Goal: Task Accomplishment & Management: Manage account settings

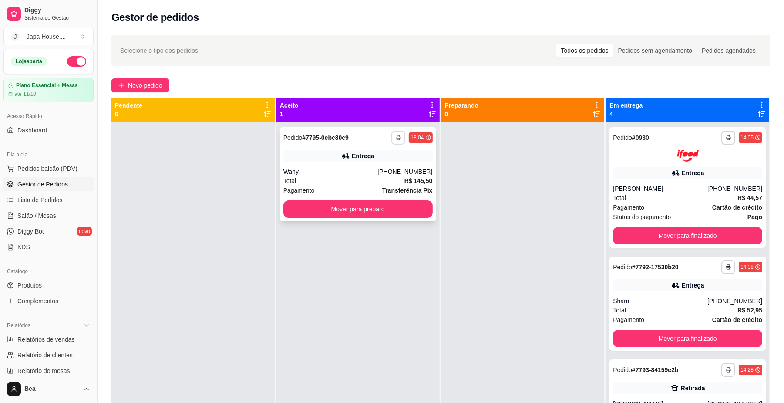
click at [393, 133] on button "button" at bounding box center [398, 138] width 14 height 14
click at [383, 183] on button "IMPRESSORA" at bounding box center [371, 184] width 61 height 13
click at [393, 140] on button "button" at bounding box center [398, 138] width 14 height 14
click at [390, 185] on button "IMPRESSORA" at bounding box center [371, 185] width 63 height 14
click at [397, 141] on button "button" at bounding box center [398, 138] width 14 height 14
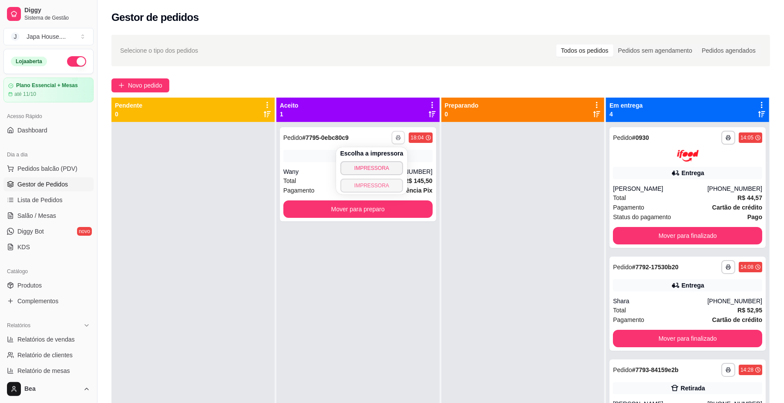
click at [393, 188] on button "IMPRESSORA" at bounding box center [371, 185] width 63 height 14
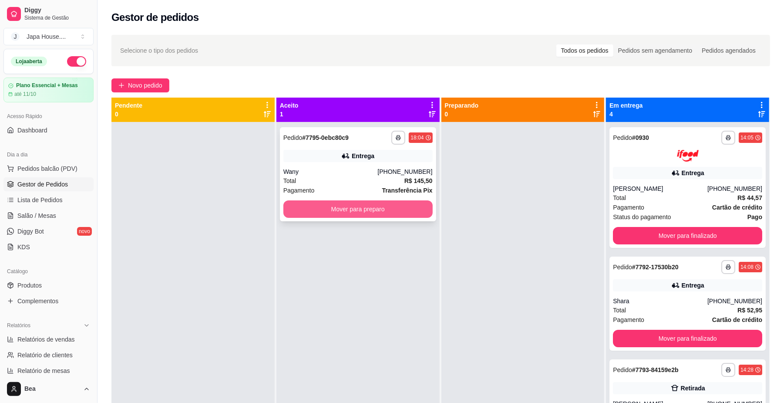
click at [388, 211] on button "Mover para preparo" at bounding box center [357, 208] width 149 height 17
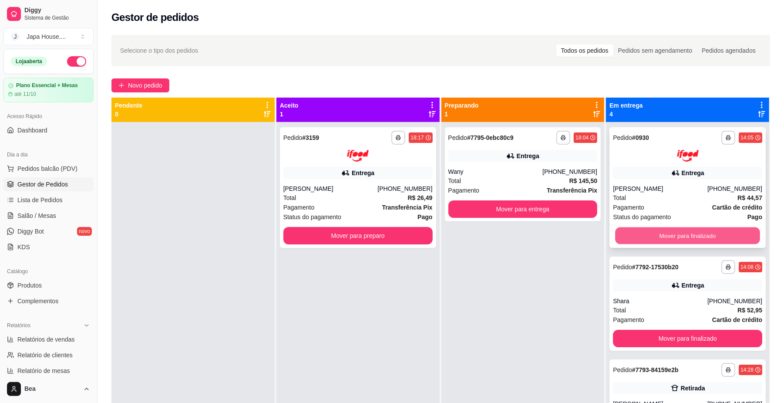
click at [648, 230] on button "Mover para finalizado" at bounding box center [687, 235] width 144 height 17
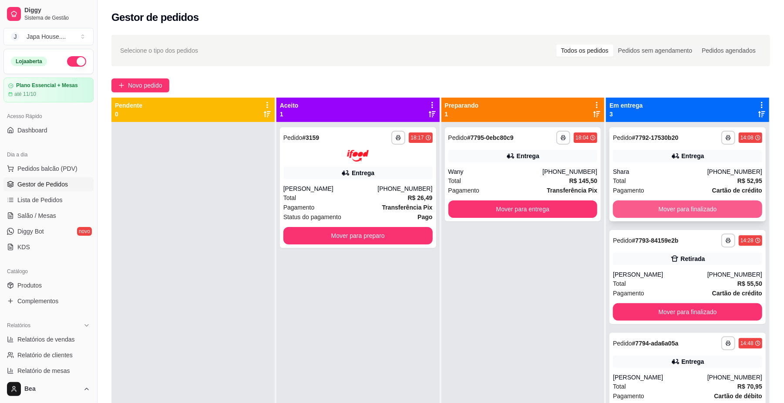
click at [641, 207] on button "Mover para finalizado" at bounding box center [687, 208] width 149 height 17
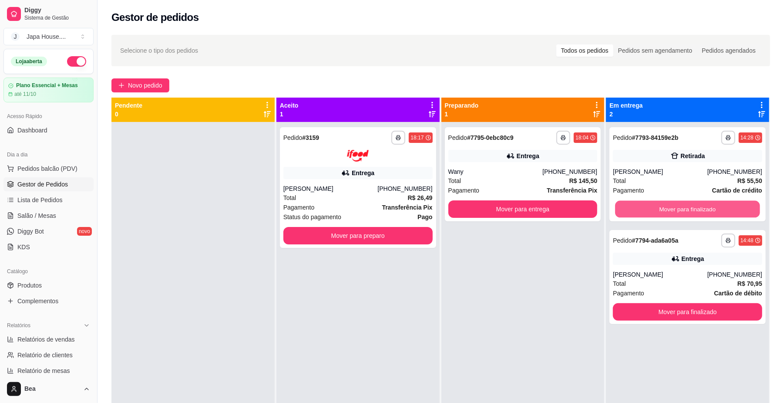
click at [641, 207] on button "Mover para finalizado" at bounding box center [687, 209] width 144 height 17
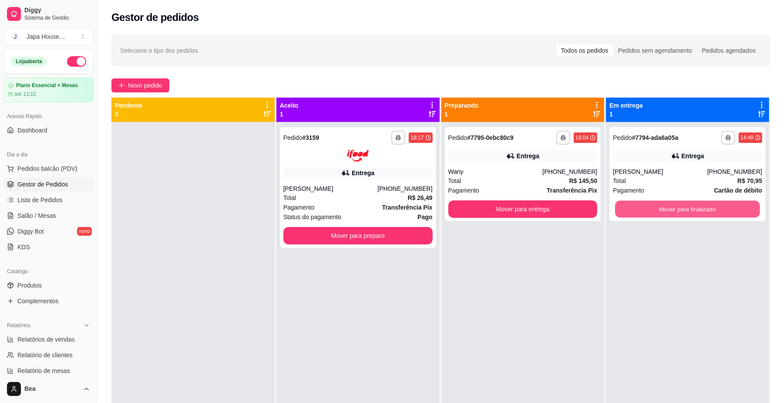
click at [641, 207] on button "Mover para finalizado" at bounding box center [687, 209] width 144 height 17
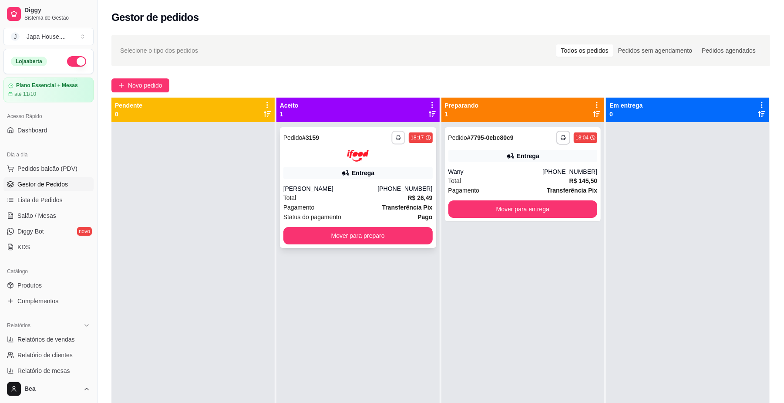
click at [397, 138] on icon "button" at bounding box center [398, 137] width 5 height 5
click at [381, 181] on button "IMPRESSORA" at bounding box center [371, 184] width 61 height 13
click at [395, 140] on button "button" at bounding box center [398, 138] width 14 height 14
click at [380, 190] on button "IMPRESSORA" at bounding box center [371, 185] width 63 height 14
click at [396, 141] on button "button" at bounding box center [398, 137] width 13 height 13
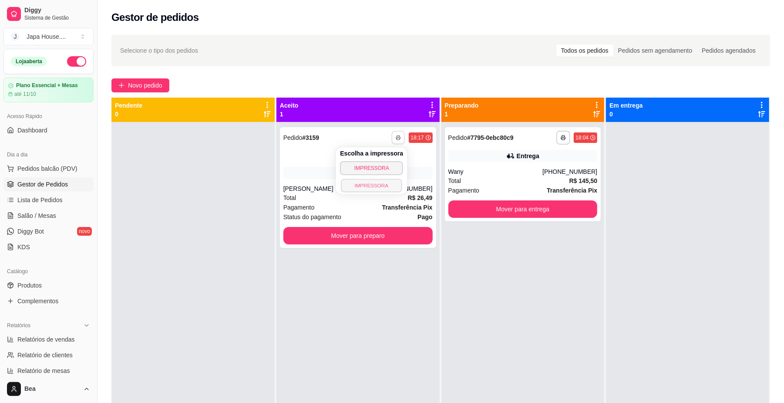
click at [378, 187] on button "IMPRESSORA" at bounding box center [371, 184] width 61 height 13
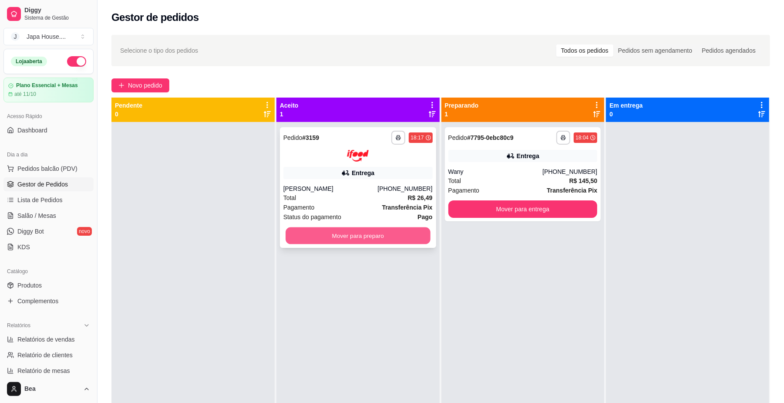
click at [392, 233] on button "Mover para preparo" at bounding box center [357, 235] width 144 height 17
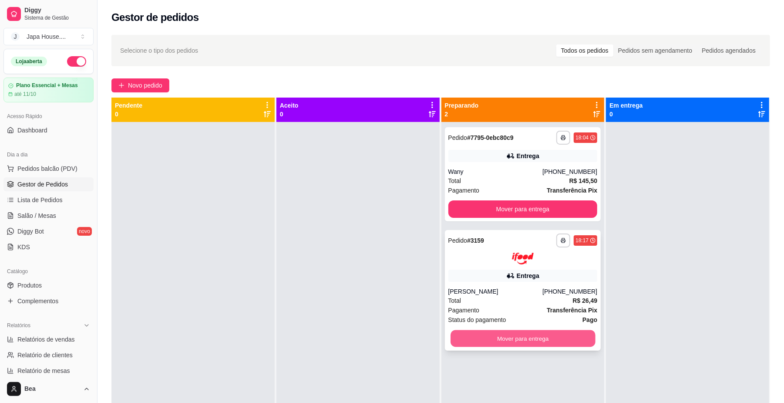
click at [470, 332] on button "Mover para entrega" at bounding box center [522, 337] width 144 height 17
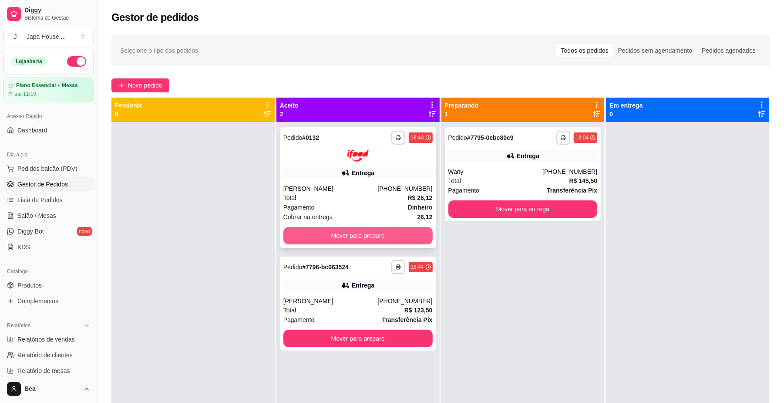
click at [398, 239] on button "Mover para preparo" at bounding box center [357, 235] width 149 height 17
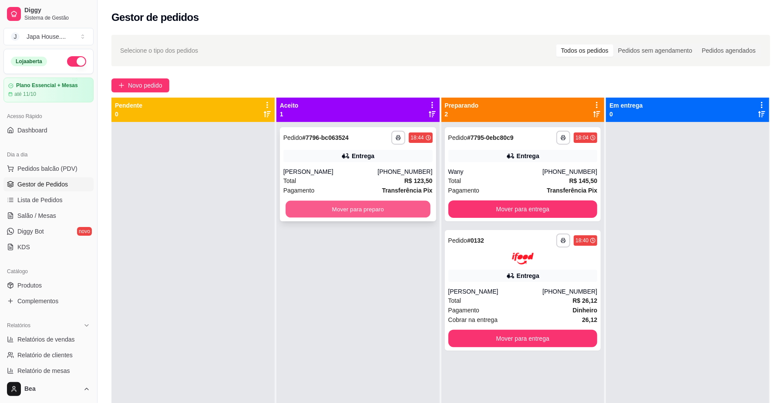
click at [394, 215] on button "Mover para preparo" at bounding box center [357, 209] width 144 height 17
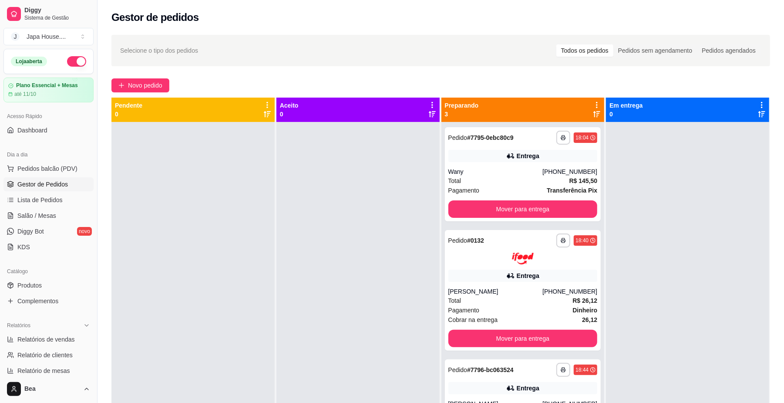
click at [394, 215] on div at bounding box center [357, 323] width 163 height 403
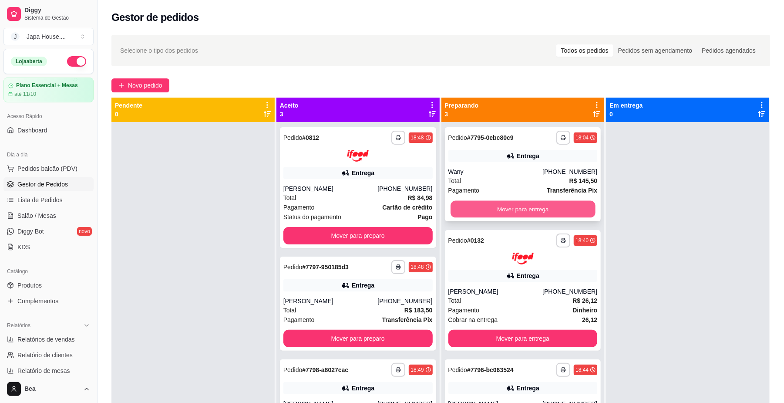
click at [551, 208] on button "Mover para entrega" at bounding box center [522, 209] width 144 height 17
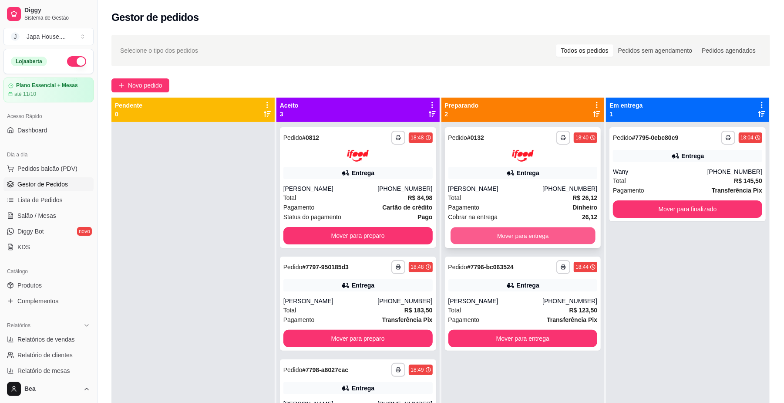
click at [561, 232] on button "Mover para entrega" at bounding box center [522, 235] width 144 height 17
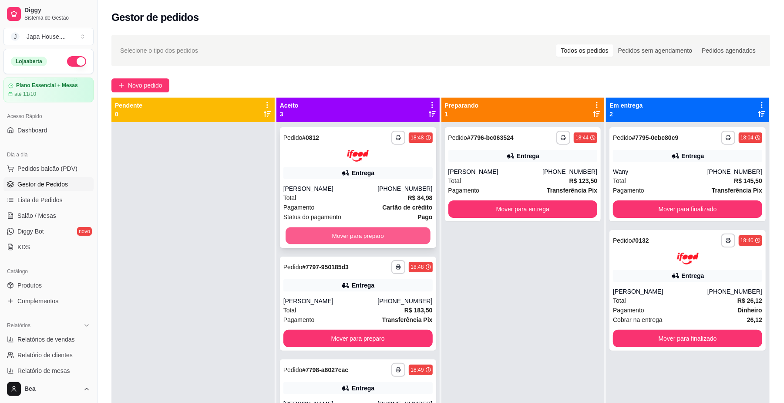
click at [414, 235] on button "Mover para preparo" at bounding box center [357, 235] width 144 height 17
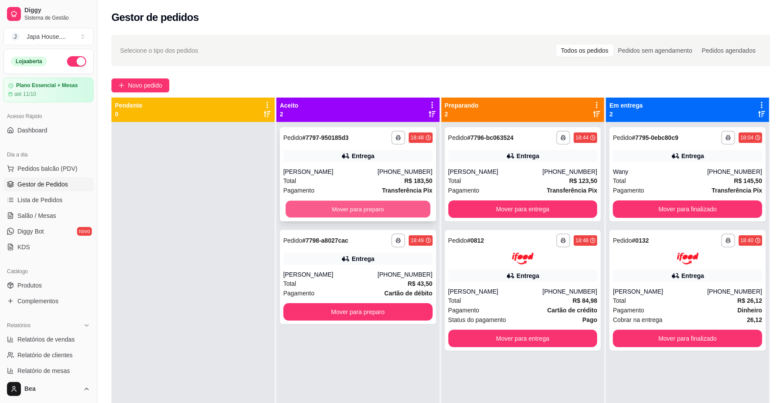
click at [403, 205] on button "Mover para preparo" at bounding box center [357, 209] width 144 height 17
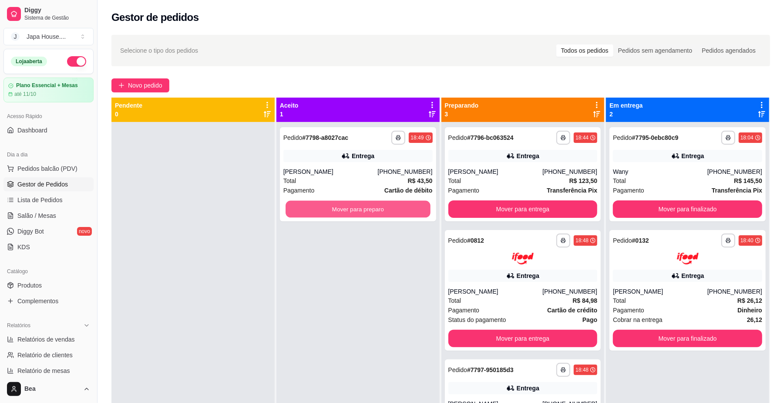
click at [403, 205] on button "Mover para preparo" at bounding box center [357, 209] width 144 height 17
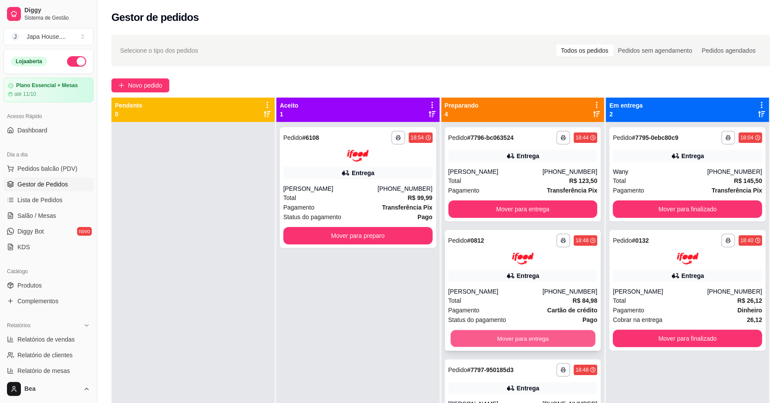
click at [509, 338] on button "Mover para entrega" at bounding box center [522, 337] width 144 height 17
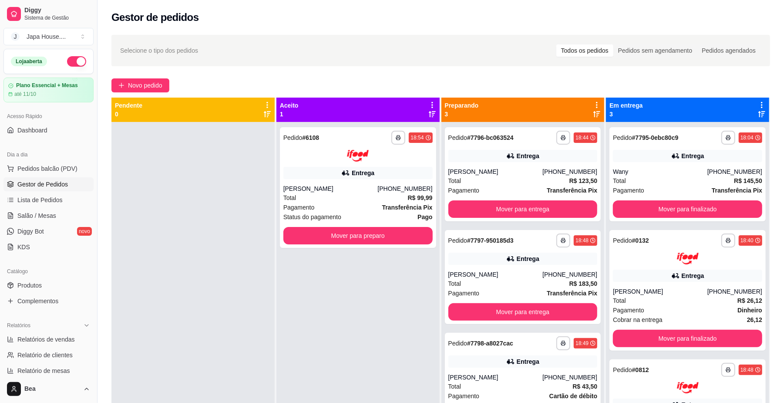
scroll to position [107, 0]
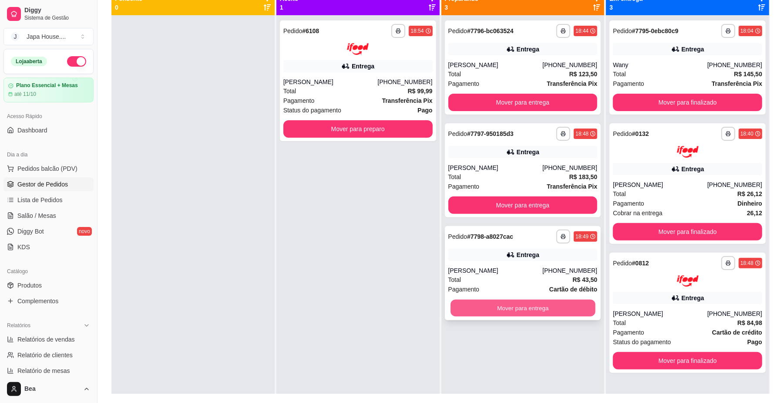
click at [521, 314] on button "Mover para entrega" at bounding box center [522, 307] width 144 height 17
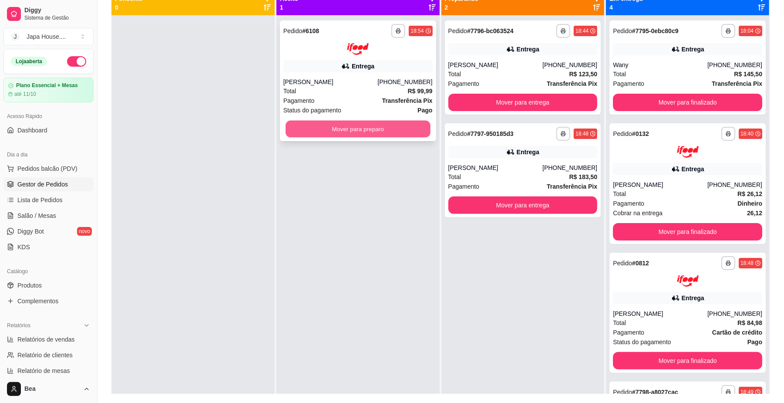
click at [408, 126] on button "Mover para preparo" at bounding box center [357, 128] width 144 height 17
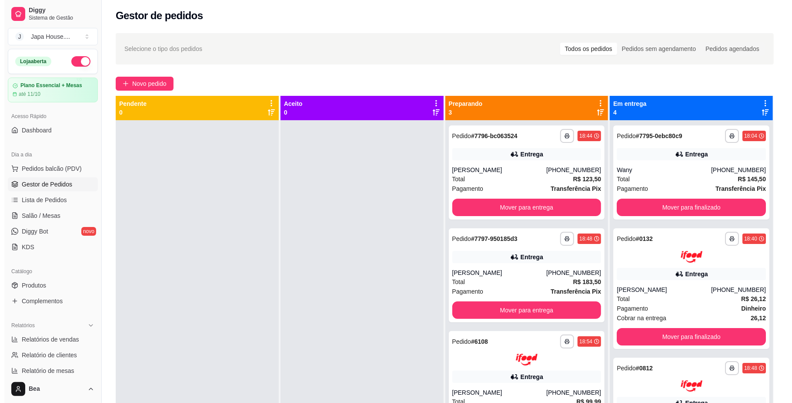
scroll to position [0, 0]
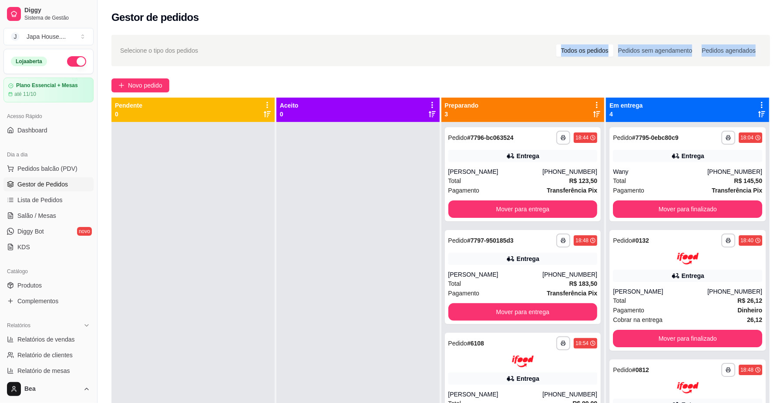
drag, startPoint x: 464, startPoint y: 44, endPoint x: 789, endPoint y: 91, distance: 328.0
click at [783, 91] on html "**********" at bounding box center [392, 201] width 784 height 403
click at [733, 26] on div "Gestor de pedidos" at bounding box center [440, 15] width 686 height 30
drag, startPoint x: 111, startPoint y: 4, endPoint x: 706, endPoint y: 83, distance: 600.4
click at [706, 83] on div "**********" at bounding box center [440, 255] width 686 height 510
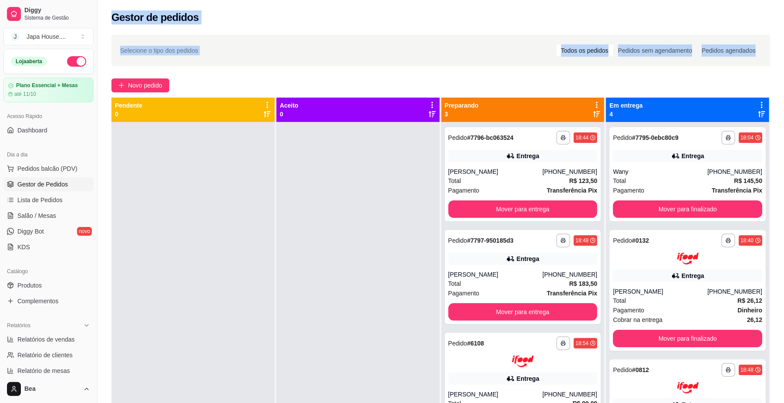
click at [706, 83] on div "Novo pedido" at bounding box center [440, 85] width 658 height 14
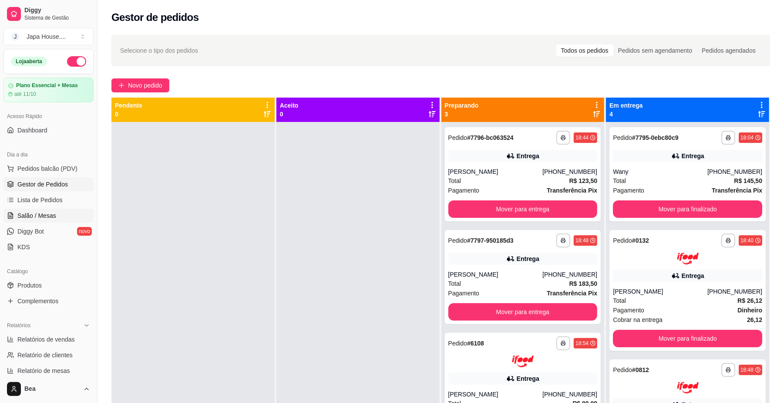
click at [56, 211] on link "Salão / Mesas" at bounding box center [48, 215] width 90 height 14
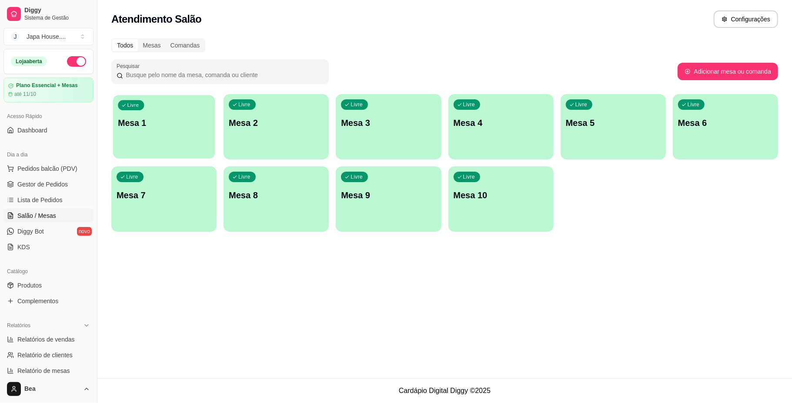
click at [140, 107] on div "Livre" at bounding box center [131, 105] width 26 height 10
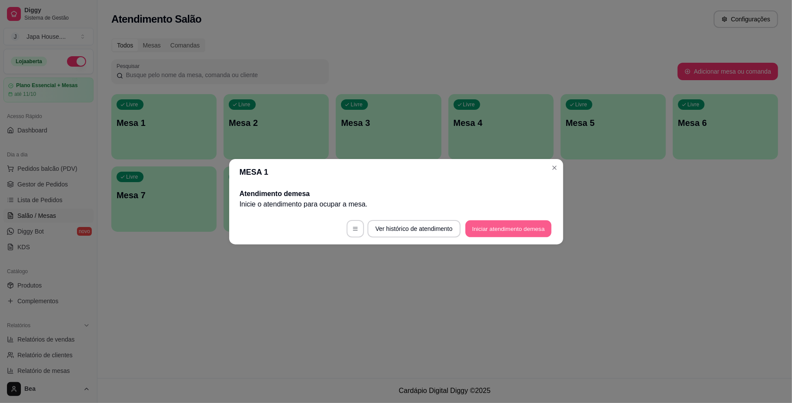
click at [505, 232] on button "Iniciar atendimento de mesa" at bounding box center [509, 228] width 86 height 17
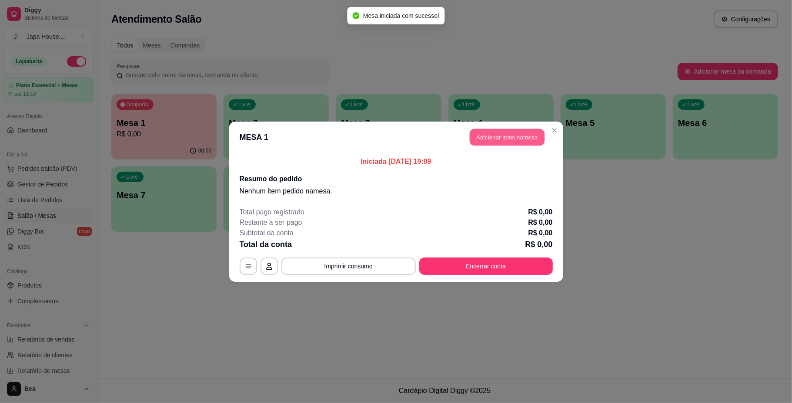
click at [493, 134] on button "Adicionar itens na mesa" at bounding box center [507, 136] width 75 height 17
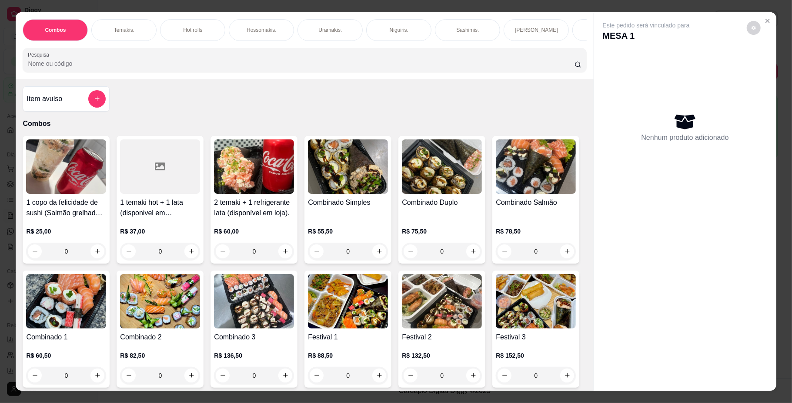
click at [414, 175] on img at bounding box center [442, 166] width 80 height 54
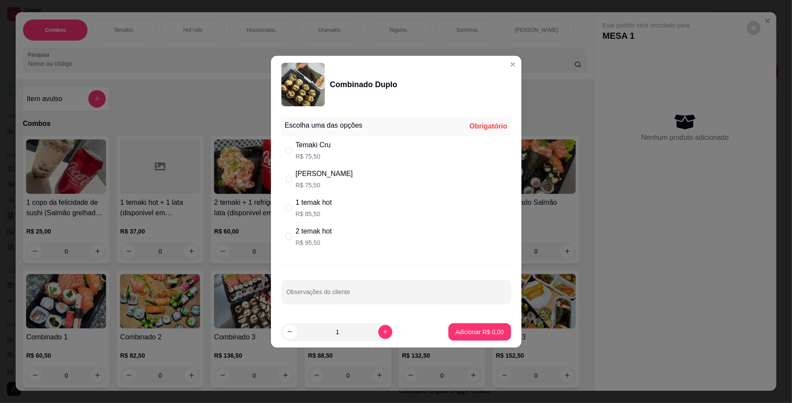
click at [317, 197] on div "1 temak hot" at bounding box center [314, 202] width 37 height 10
radio input "true"
click at [323, 291] on input "Observações do cliente" at bounding box center [396, 295] width 219 height 9
type input "E UM CRU"
click at [465, 332] on p "Adicionar R$ 85,50" at bounding box center [478, 331] width 50 height 8
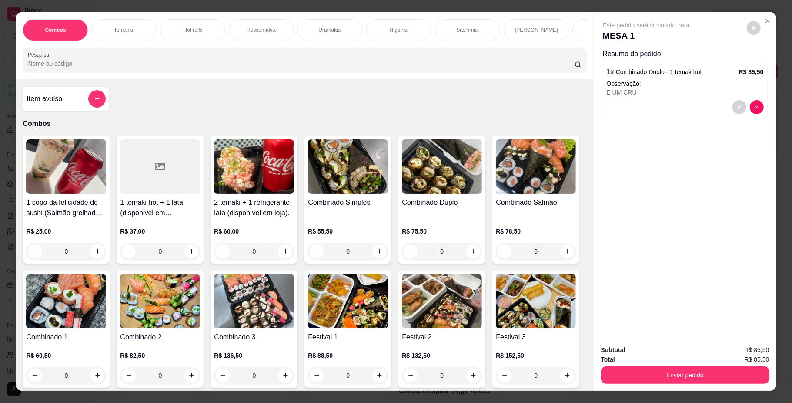
scroll to position [0, 493]
click at [174, 29] on p "Bebidas." at bounding box center [181, 30] width 20 height 7
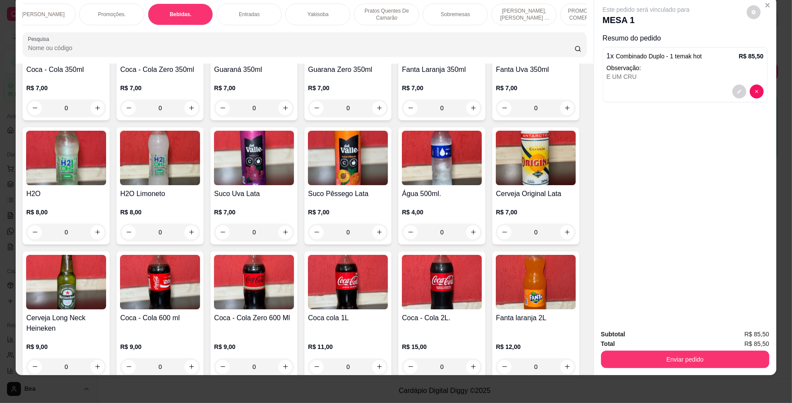
scroll to position [1916, 0]
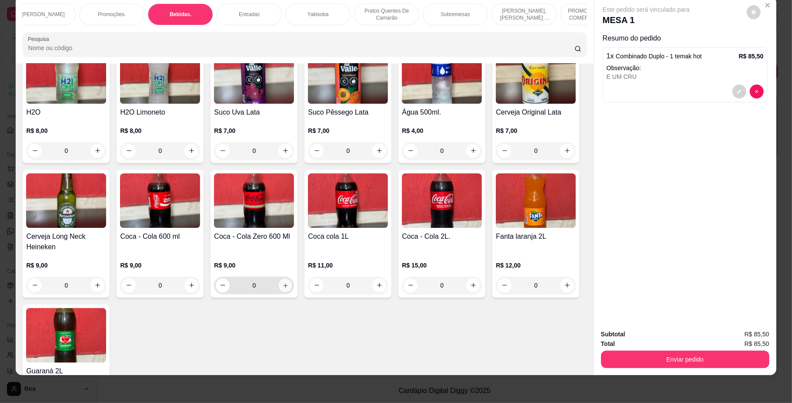
click at [289, 282] on icon "increase-product-quantity" at bounding box center [285, 285] width 7 height 7
type input "1"
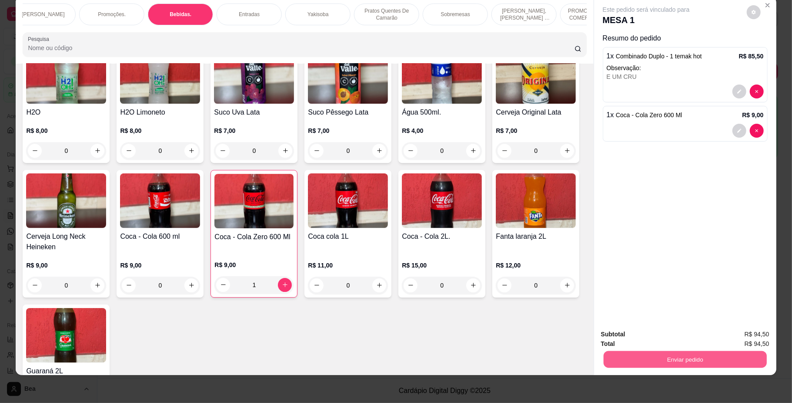
click at [672, 362] on button "Enviar pedido" at bounding box center [685, 359] width 163 height 17
click at [668, 339] on button "Não registrar e enviar pedido" at bounding box center [656, 338] width 88 height 16
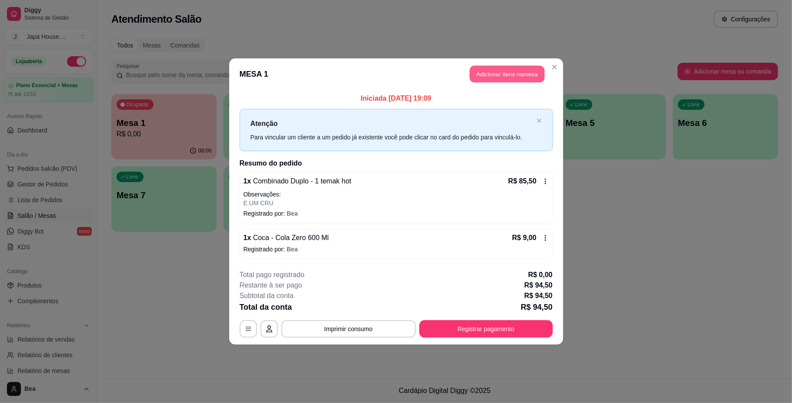
click at [503, 72] on button "Adicionar itens na mesa" at bounding box center [507, 74] width 75 height 17
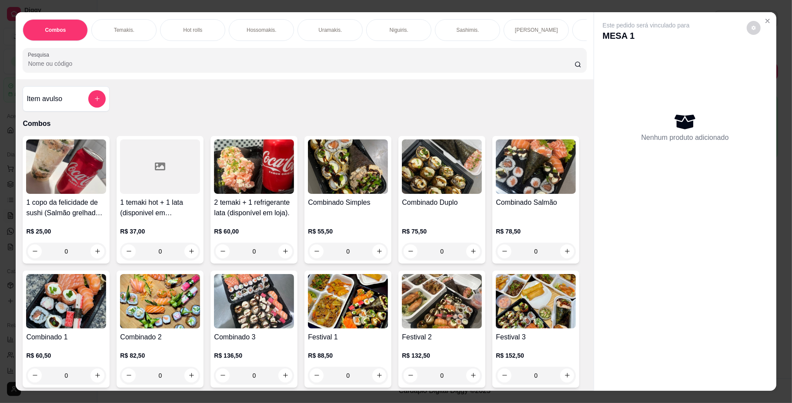
click at [248, 33] on p "Hossomakis." at bounding box center [262, 30] width 30 height 7
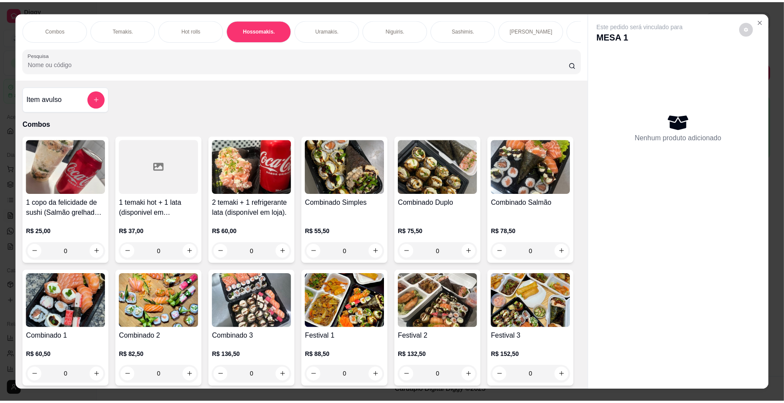
scroll to position [16, 0]
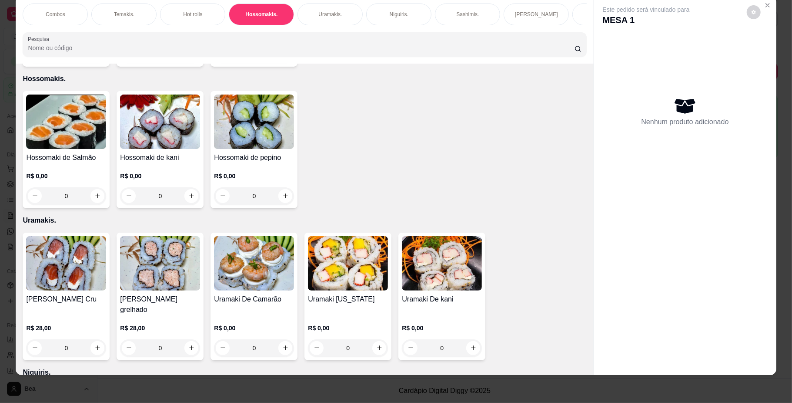
click at [68, 126] on img at bounding box center [66, 121] width 80 height 54
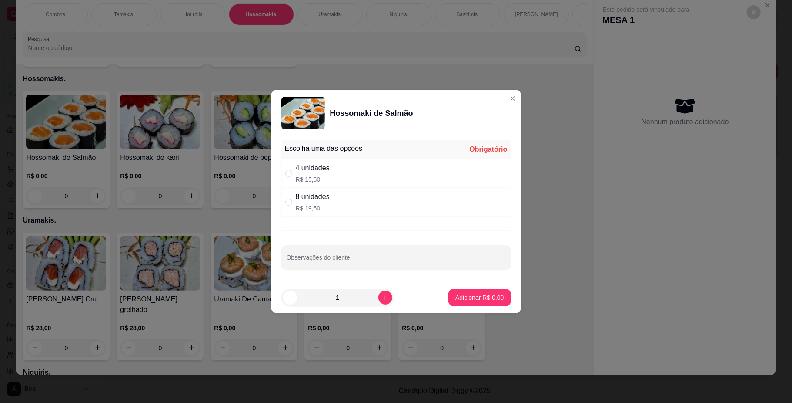
click at [313, 204] on p "R$ 19,50" at bounding box center [313, 208] width 34 height 9
radio input "true"
click at [480, 297] on p "Adicionar R$ 19,50" at bounding box center [478, 297] width 52 height 9
type input "1"
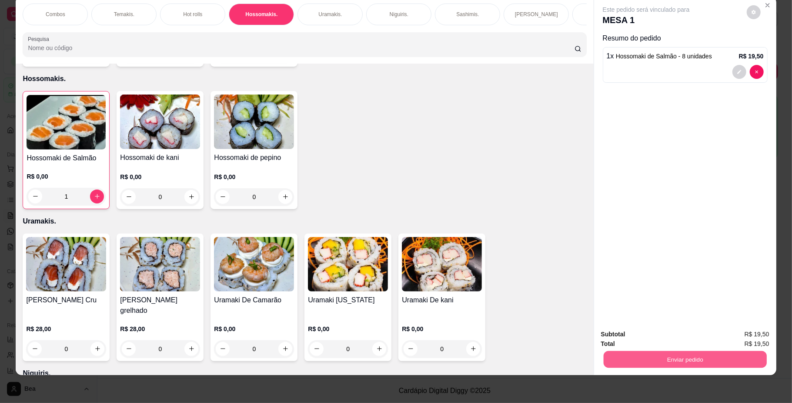
click at [628, 360] on button "Enviar pedido" at bounding box center [685, 359] width 163 height 17
click at [629, 338] on button "Não registrar e enviar pedido" at bounding box center [656, 338] width 88 height 16
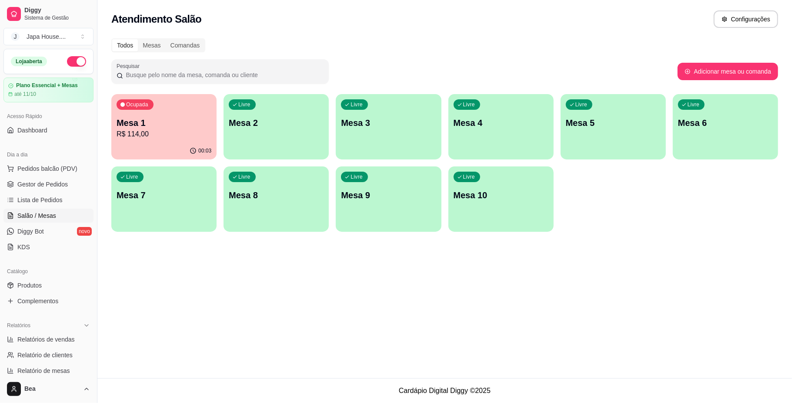
click at [44, 181] on span "Gestor de Pedidos" at bounding box center [42, 184] width 50 height 9
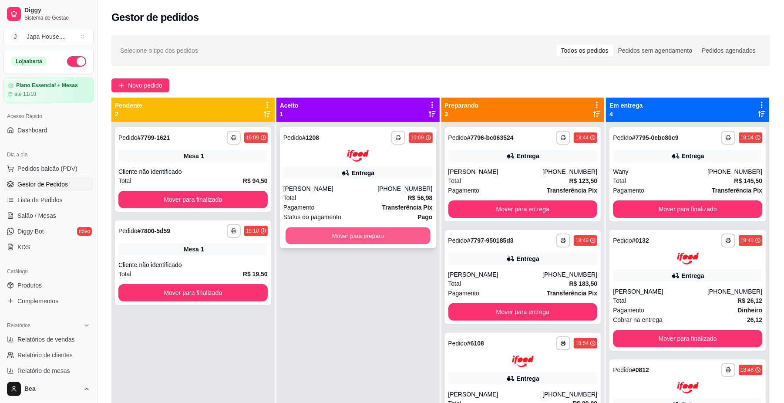
click at [317, 239] on button "Mover para preparo" at bounding box center [357, 235] width 144 height 17
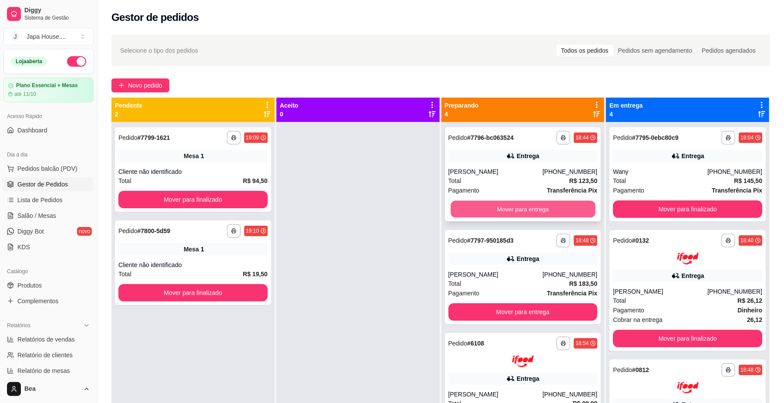
click at [533, 206] on button "Mover para entrega" at bounding box center [522, 209] width 144 height 17
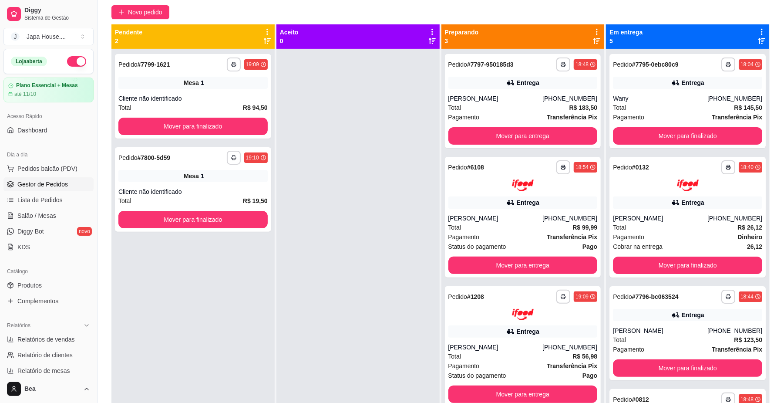
scroll to position [75, 0]
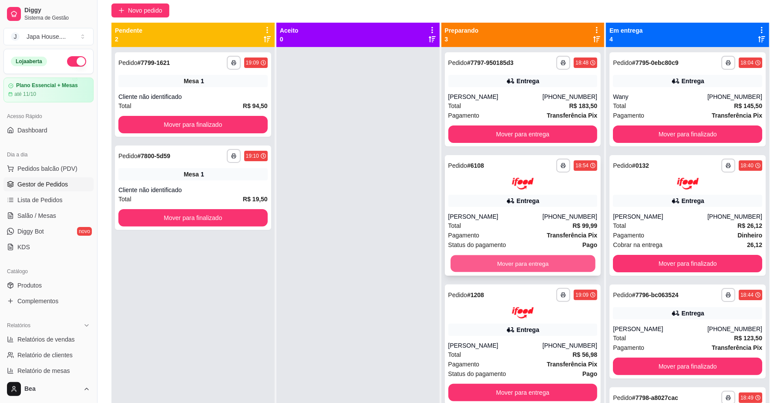
click at [565, 262] on button "Mover para entrega" at bounding box center [522, 263] width 144 height 17
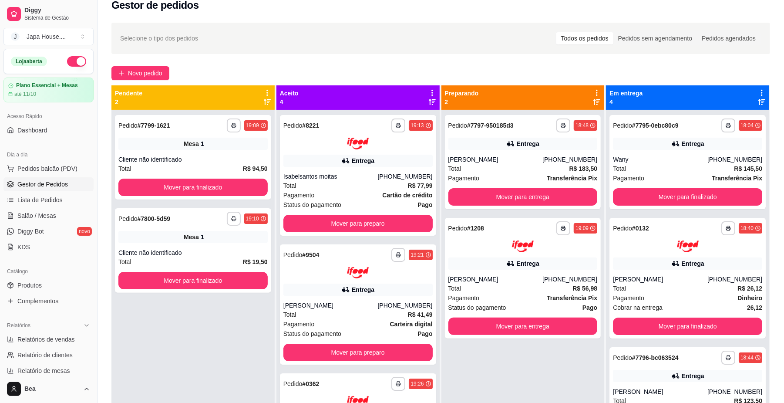
scroll to position [0, 0]
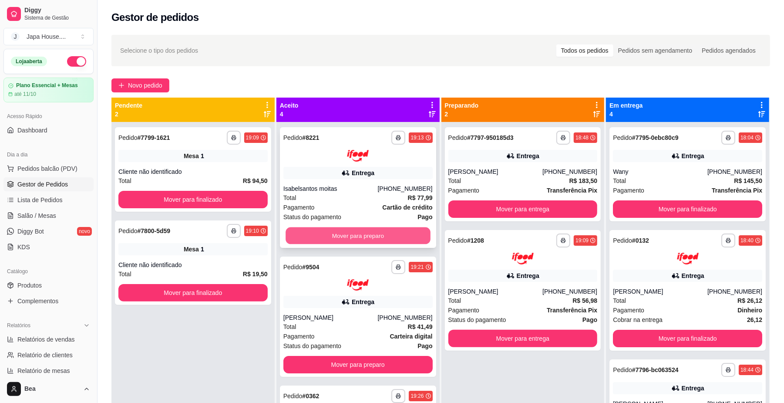
click at [377, 237] on button "Mover para preparo" at bounding box center [357, 235] width 144 height 17
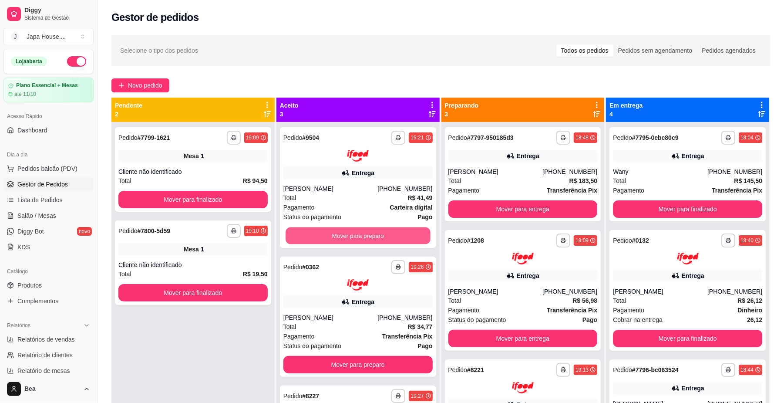
click at [377, 237] on button "Mover para preparo" at bounding box center [357, 235] width 144 height 17
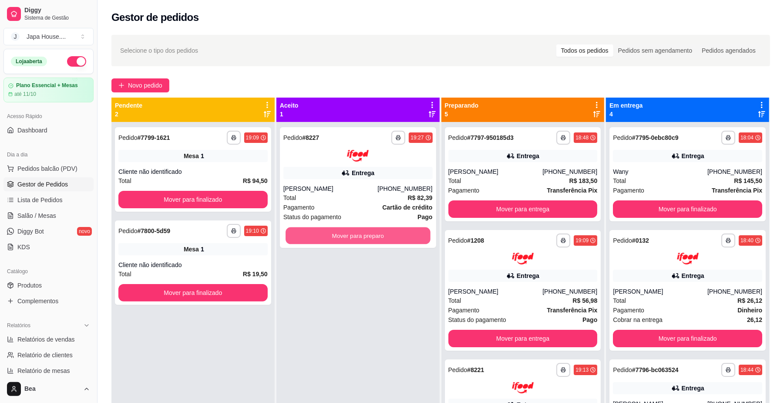
click at [377, 237] on button "Mover para preparo" at bounding box center [357, 235] width 144 height 17
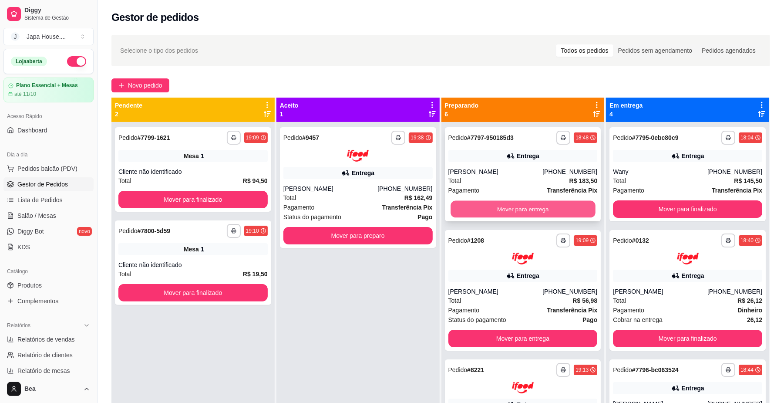
click at [497, 204] on button "Mover para entrega" at bounding box center [522, 209] width 144 height 17
click at [486, 230] on div "**********" at bounding box center [523, 290] width 156 height 121
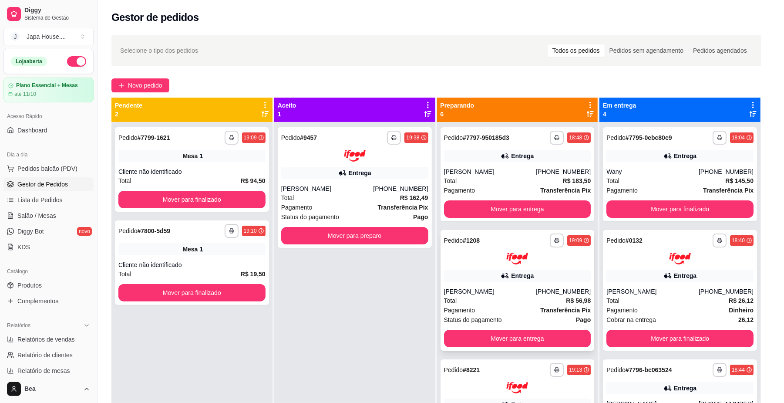
click at [477, 204] on button "Enviar link de avaliação" at bounding box center [392, 195] width 224 height 17
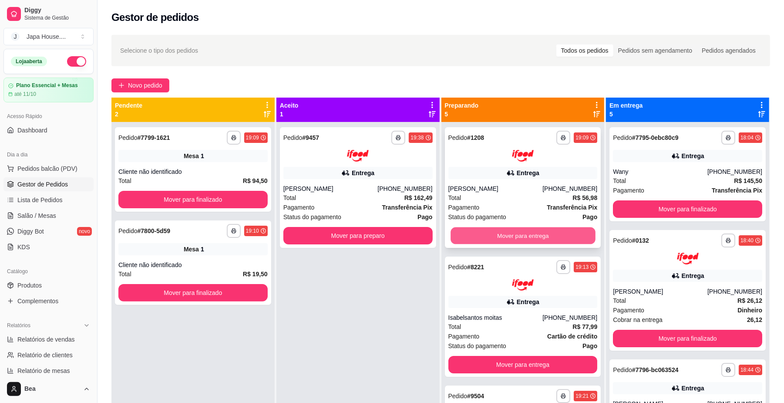
click at [521, 235] on button "Mover para entrega" at bounding box center [522, 235] width 144 height 17
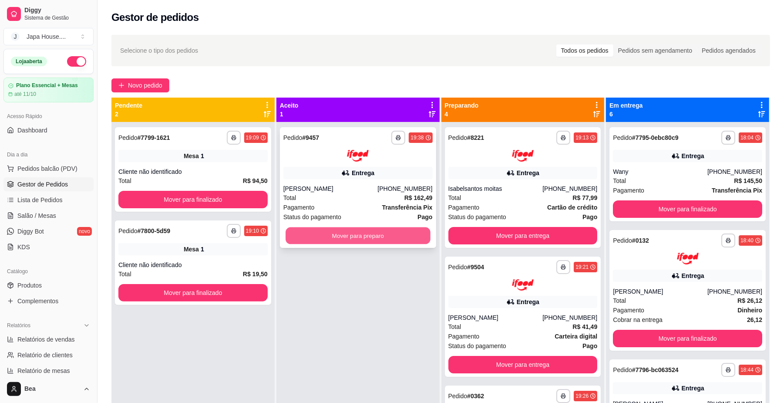
click at [399, 237] on button "Mover para preparo" at bounding box center [357, 235] width 144 height 17
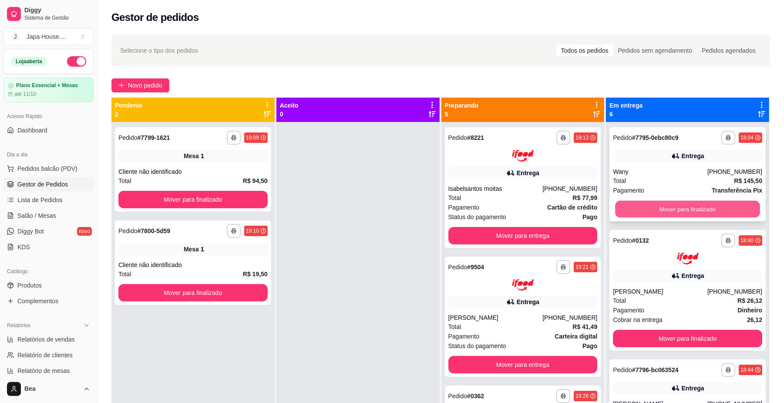
click at [643, 206] on button "Mover para finalizado" at bounding box center [687, 209] width 144 height 17
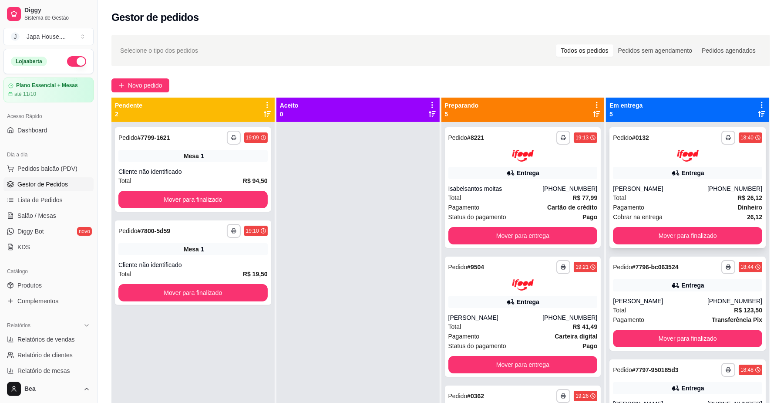
click at [638, 158] on div at bounding box center [687, 156] width 149 height 12
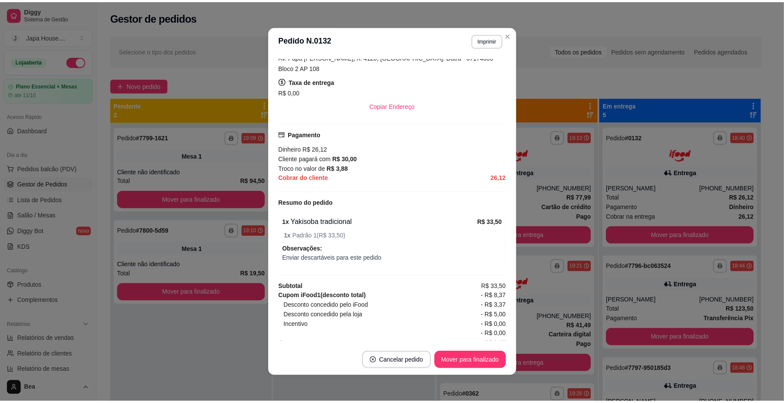
scroll to position [203, 0]
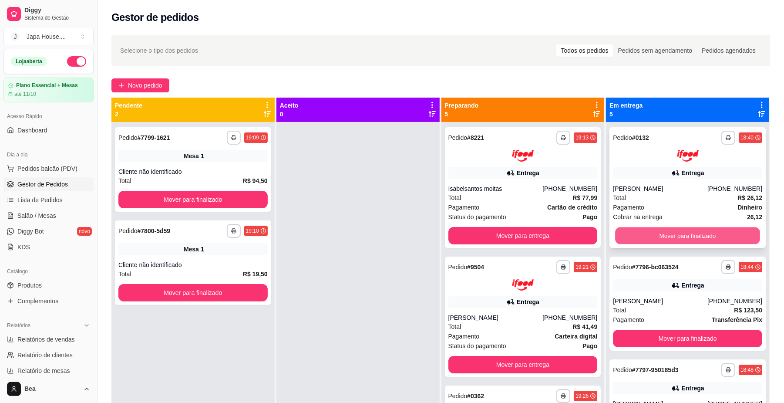
click at [654, 241] on button "Mover para finalizado" at bounding box center [687, 235] width 144 height 17
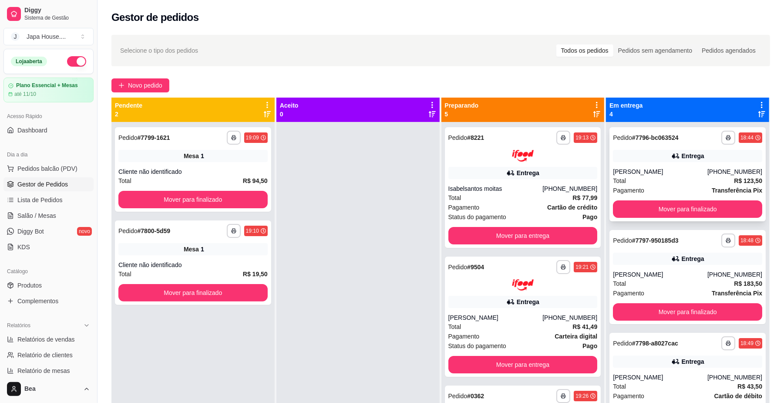
click at [669, 161] on div "Entrega" at bounding box center [687, 156] width 149 height 12
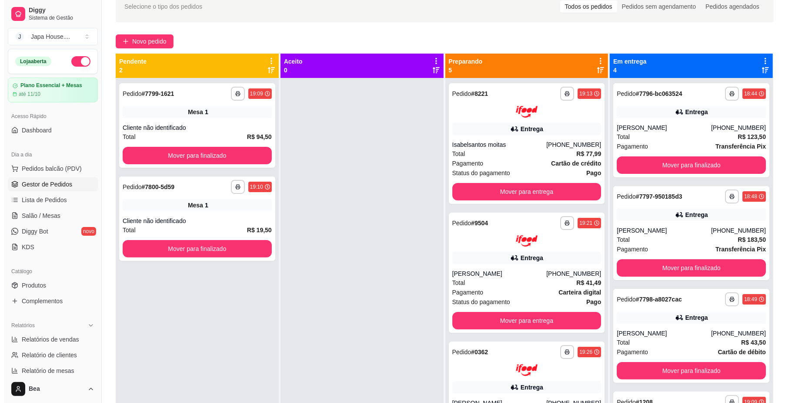
scroll to position [0, 0]
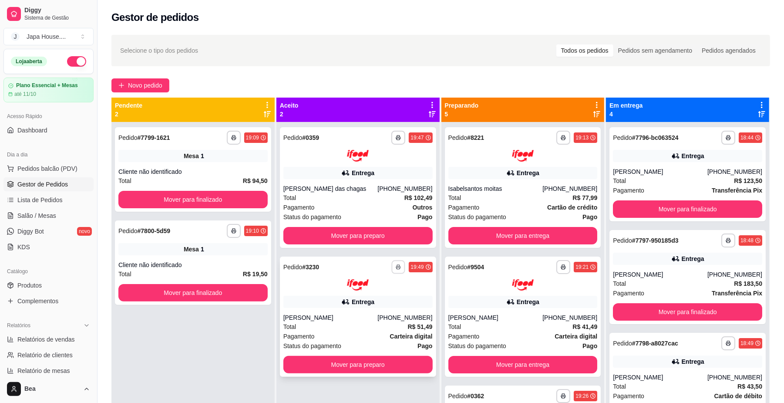
click at [399, 263] on button "button" at bounding box center [398, 266] width 13 height 13
click at [397, 264] on icon "button" at bounding box center [398, 266] width 5 height 5
click at [378, 313] on button "IMPRESSORA" at bounding box center [371, 314] width 61 height 13
click at [369, 234] on button "Mover para preparo" at bounding box center [357, 235] width 144 height 17
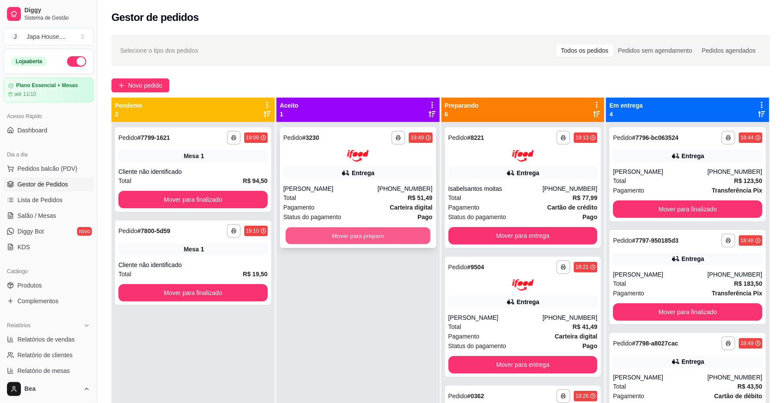
click at [362, 231] on button "Mover para preparo" at bounding box center [357, 235] width 144 height 17
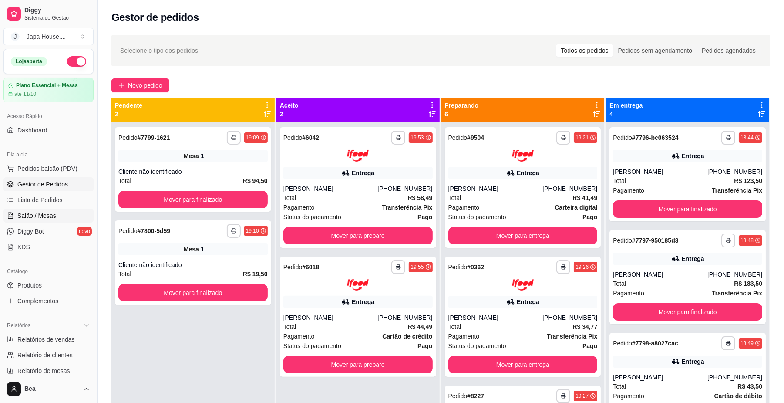
click at [44, 218] on span "Salão / Mesas" at bounding box center [36, 215] width 39 height 9
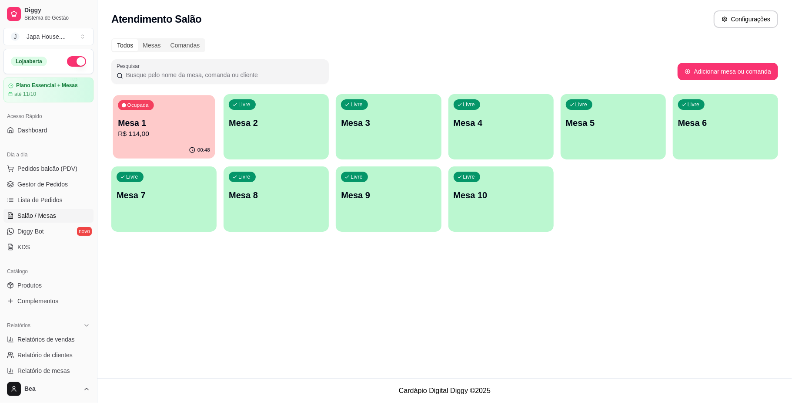
click at [175, 113] on div "Ocupada Mesa 1 R$ 114,00" at bounding box center [164, 118] width 102 height 47
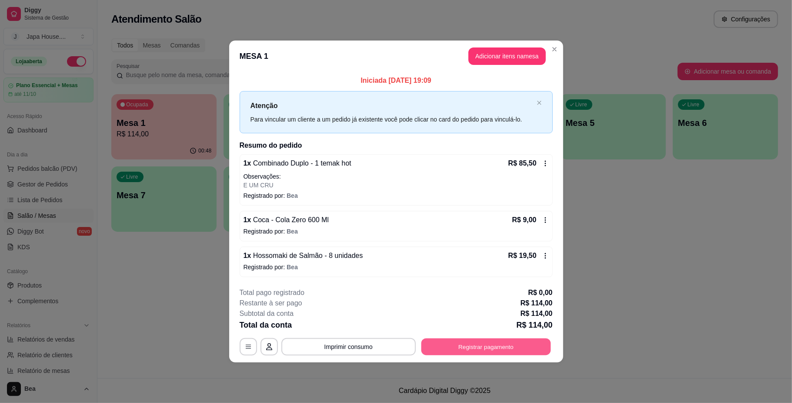
click at [460, 353] on button "Registrar pagamento" at bounding box center [486, 346] width 130 height 17
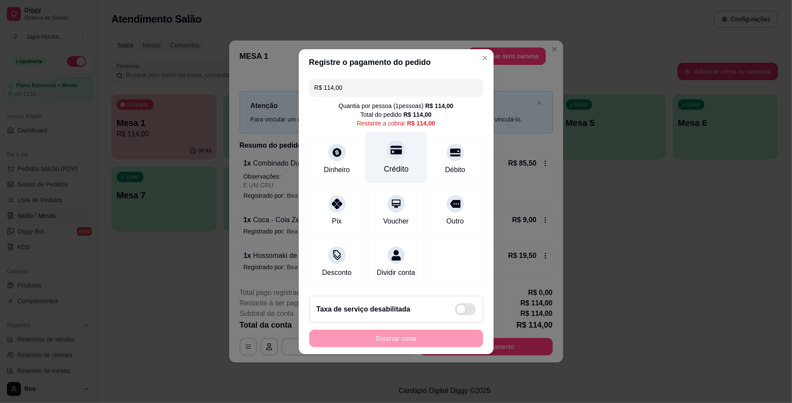
click at [392, 156] on div "Crédito" at bounding box center [396, 157] width 61 height 51
type input "R$ 0,00"
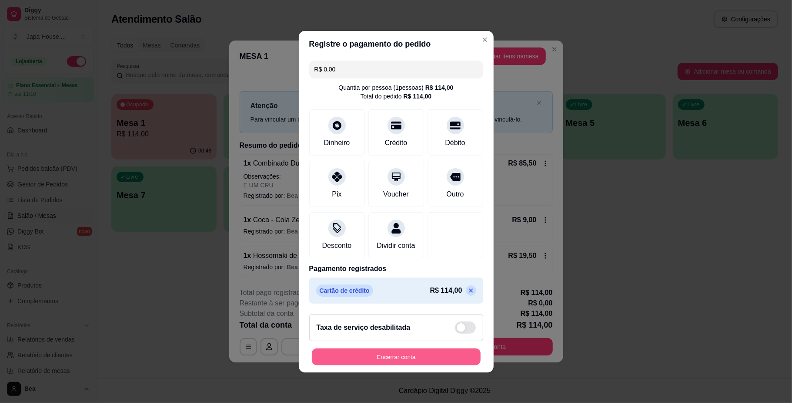
click at [380, 357] on button "Encerrar conta" at bounding box center [396, 356] width 169 height 17
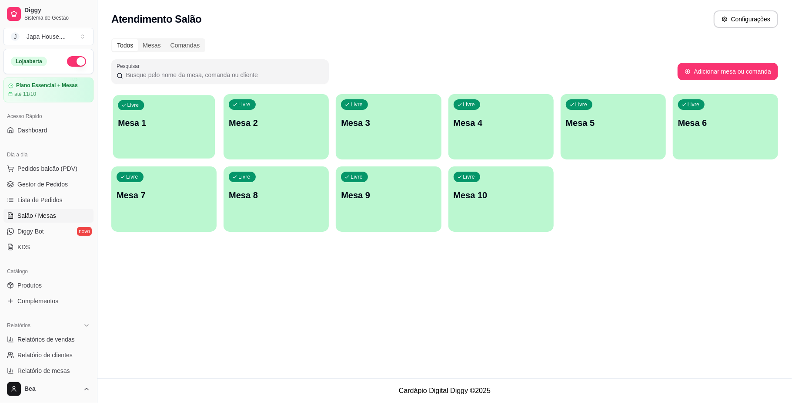
click at [173, 142] on div "Livre Mesa 1" at bounding box center [164, 121] width 102 height 53
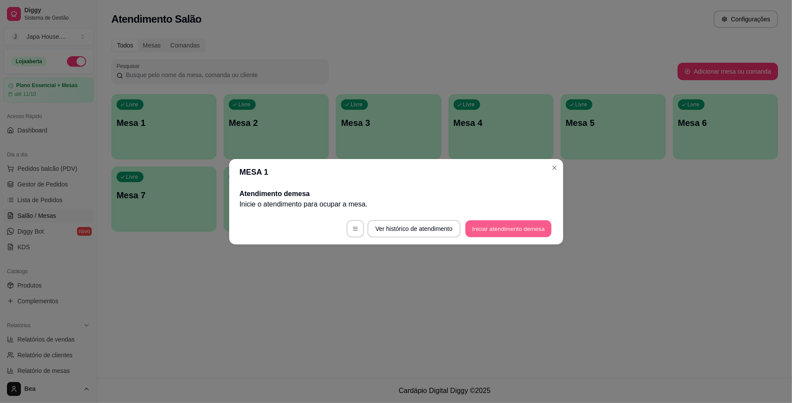
click at [497, 225] on button "Iniciar atendimento de mesa" at bounding box center [509, 228] width 86 height 17
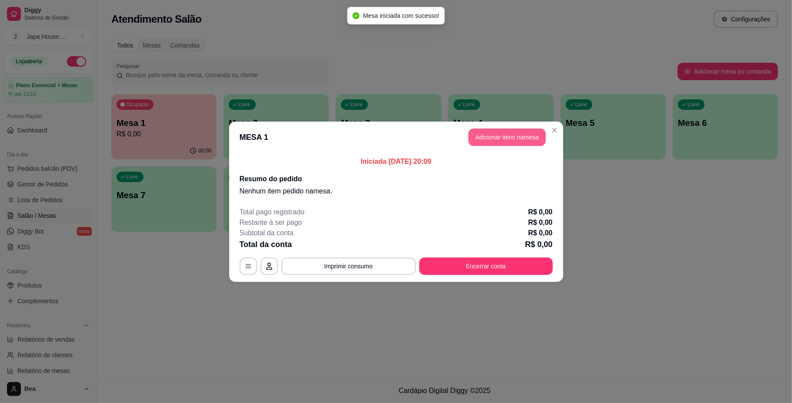
click at [489, 136] on button "Adicionar itens na mesa" at bounding box center [507, 136] width 77 height 17
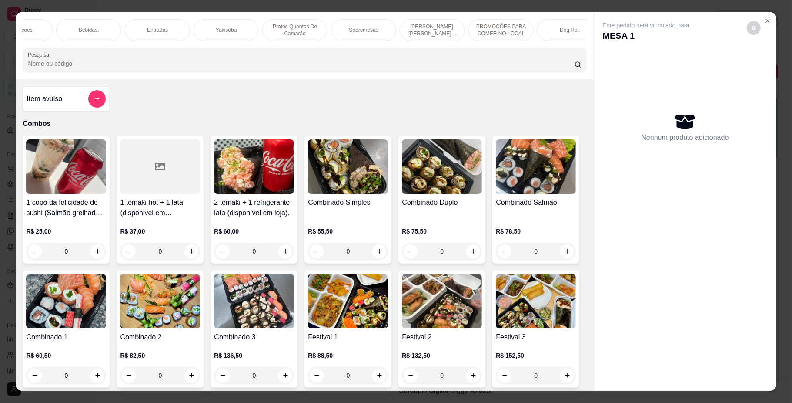
scroll to position [0, 582]
click at [241, 30] on div "Yakisoba" at bounding box center [229, 30] width 65 height 22
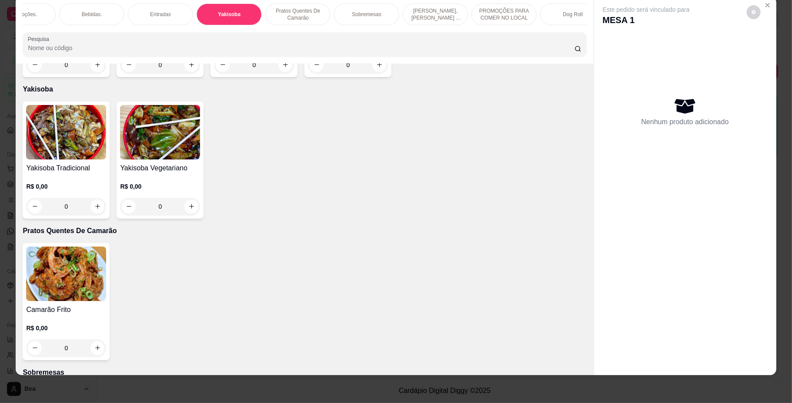
click at [509, 12] on p "PROMOÇÕES PARA COMER NO LOCAL" at bounding box center [504, 14] width 50 height 14
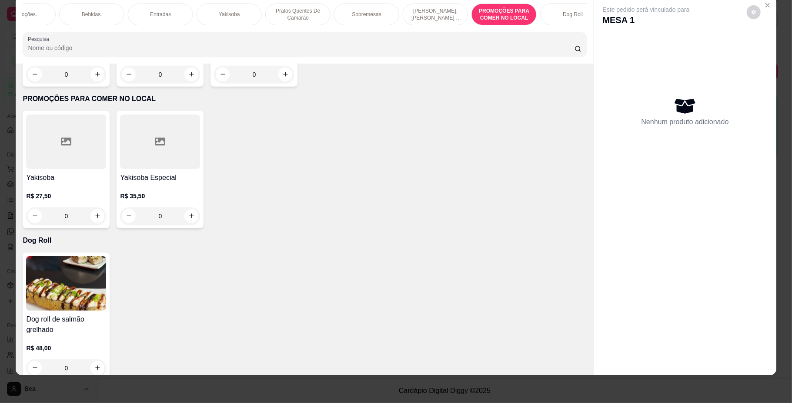
click at [70, 172] on h4 "Yakisoba" at bounding box center [66, 177] width 80 height 10
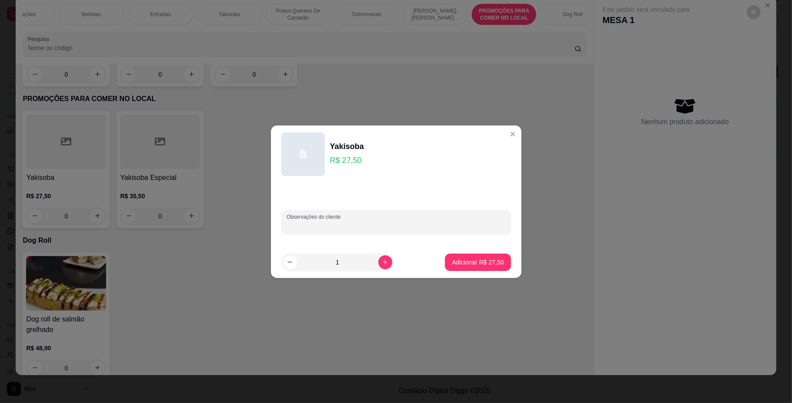
click at [331, 227] on input "Observações do cliente" at bounding box center [396, 225] width 219 height 9
type input "SEM ACELGA"
click at [382, 262] on icon "increase-product-quantity" at bounding box center [385, 261] width 7 height 7
type input "2"
click at [463, 260] on p "Adicionar R$ 55,00" at bounding box center [478, 262] width 52 height 9
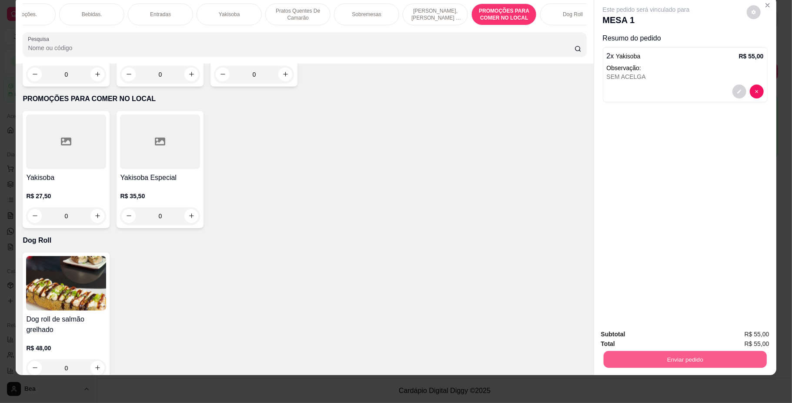
click at [651, 359] on button "Enviar pedido" at bounding box center [685, 359] width 163 height 17
click at [652, 337] on button "Não registrar e enviar pedido" at bounding box center [656, 338] width 91 height 17
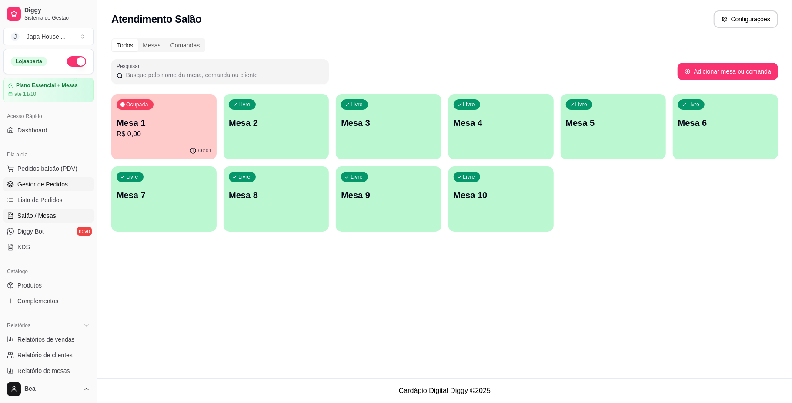
click at [67, 185] on link "Gestor de Pedidos" at bounding box center [48, 184] width 90 height 14
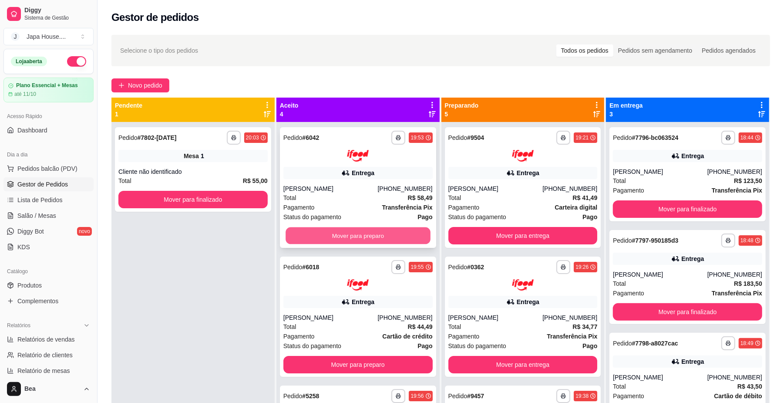
click at [383, 237] on button "Mover para preparo" at bounding box center [357, 235] width 144 height 17
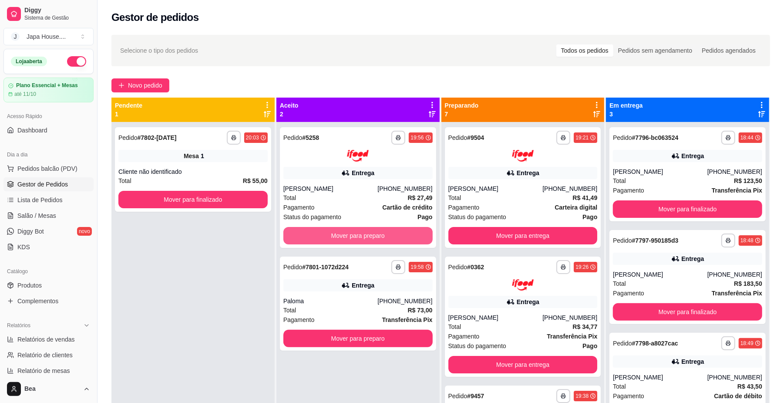
click at [383, 237] on button "Mover para preparo" at bounding box center [357, 235] width 149 height 17
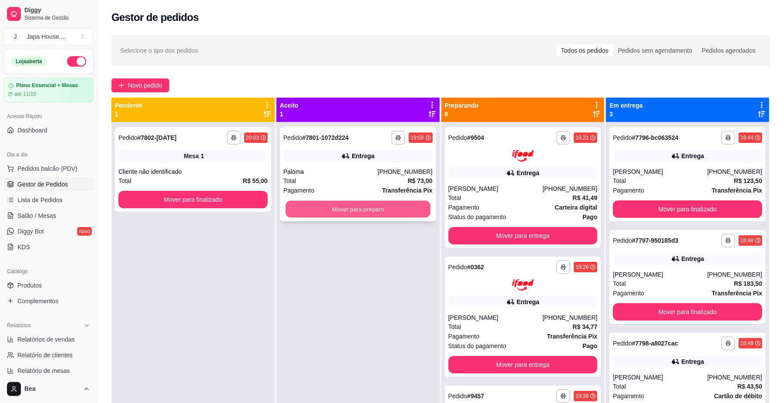
click at [376, 208] on button "Mover para preparo" at bounding box center [357, 209] width 144 height 17
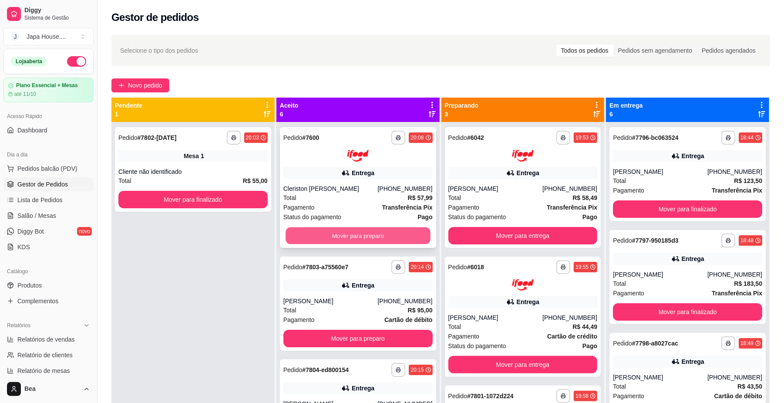
click at [391, 235] on button "Mover para preparo" at bounding box center [357, 235] width 144 height 17
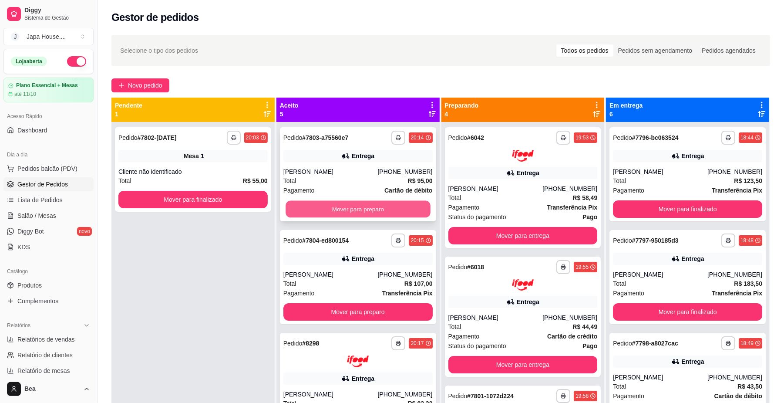
click at [374, 204] on button "Mover para preparo" at bounding box center [357, 209] width 144 height 17
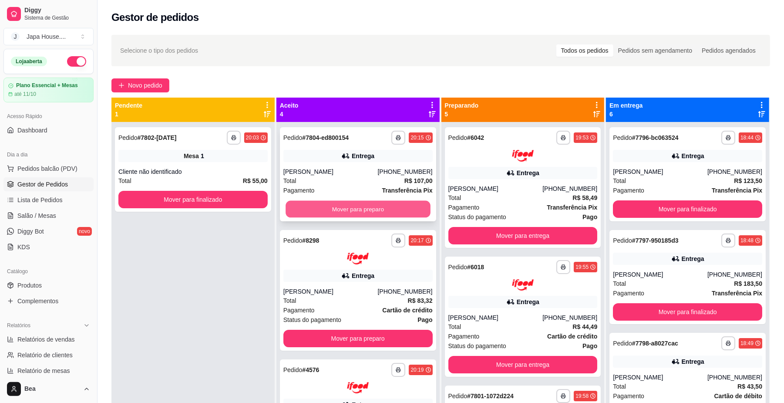
click at [354, 205] on button "Mover para preparo" at bounding box center [357, 209] width 144 height 17
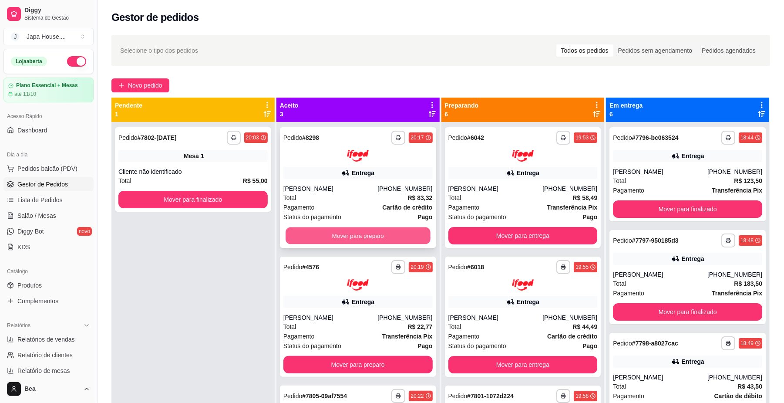
click at [341, 233] on button "Mover para preparo" at bounding box center [357, 235] width 144 height 17
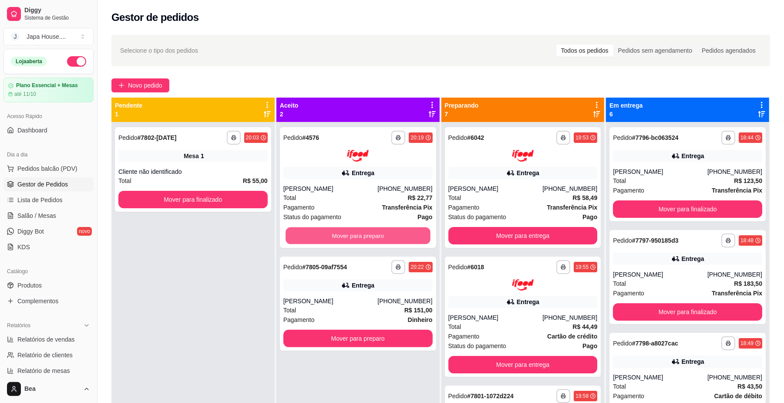
click at [341, 233] on button "Mover para preparo" at bounding box center [357, 235] width 144 height 17
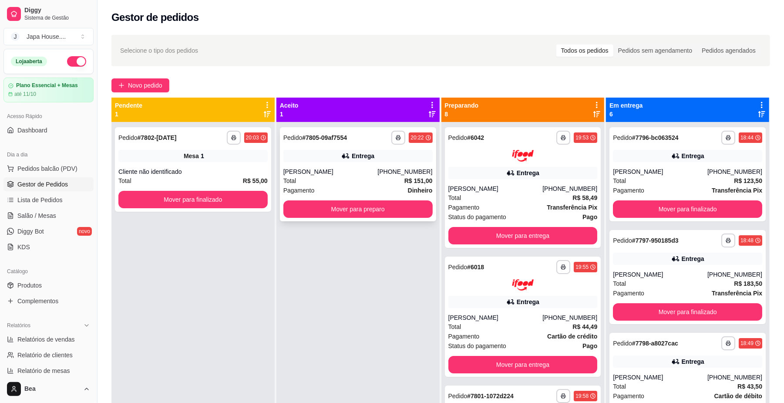
click at [388, 145] on div "**********" at bounding box center [358, 174] width 156 height 94
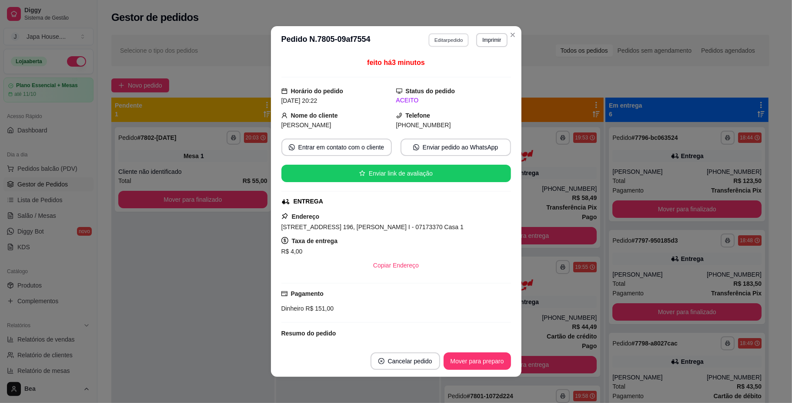
click at [440, 36] on button "Editar pedido" at bounding box center [449, 39] width 40 height 13
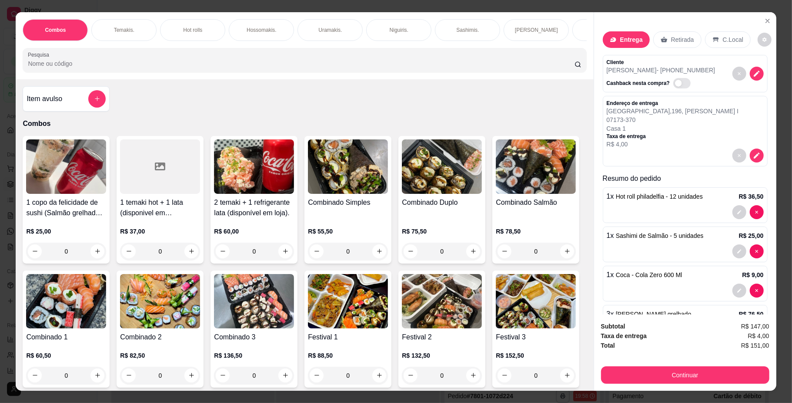
click at [439, 50] on div "Combos [PERSON_NAME]. Hot rolls Hossomakis. [GEOGRAPHIC_DATA]. Niguiris. Sashim…" at bounding box center [305, 45] width 578 height 67
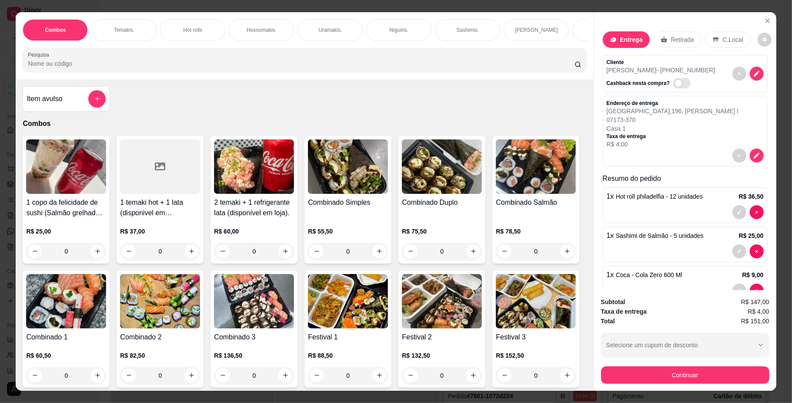
scroll to position [0, 493]
click at [186, 28] on div "Bebidas." at bounding box center [180, 30] width 65 height 22
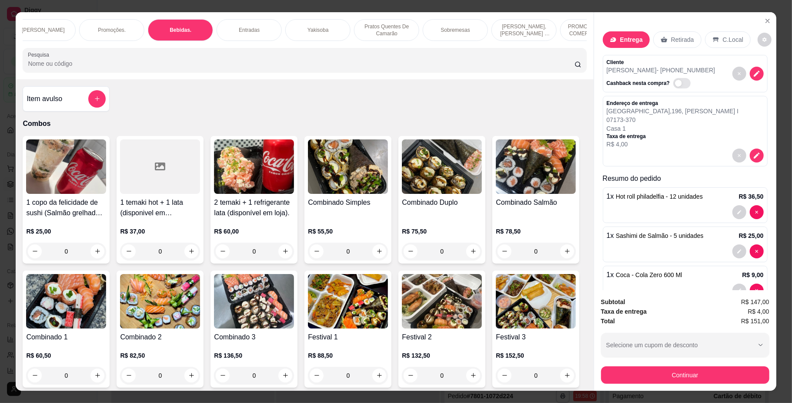
scroll to position [16, 0]
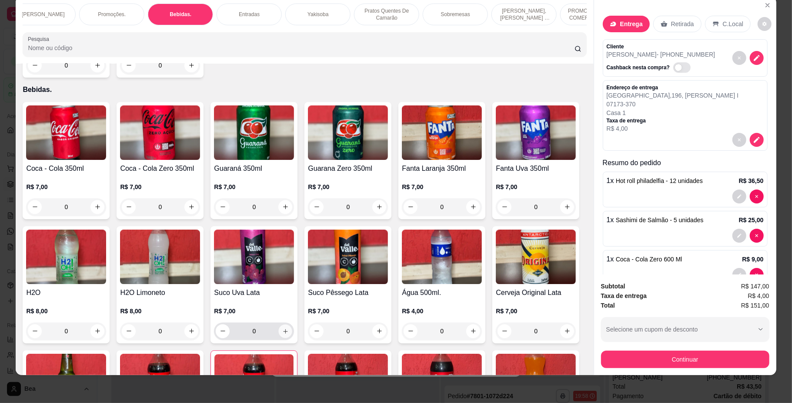
click at [289, 327] on icon "increase-product-quantity" at bounding box center [285, 330] width 7 height 7
type input "1"
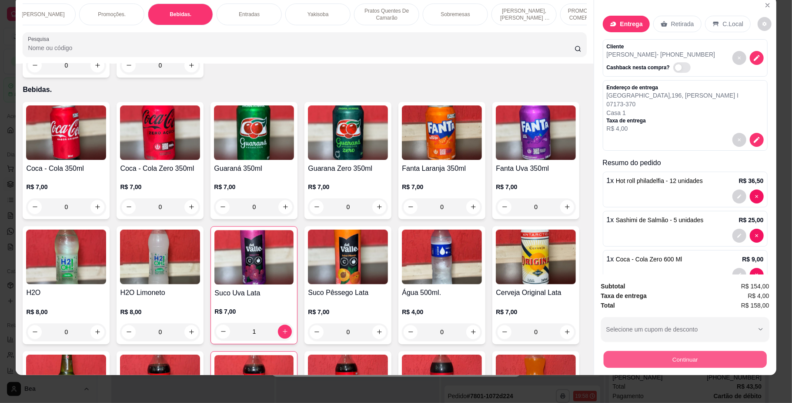
click at [648, 362] on button "Continuar" at bounding box center [685, 359] width 163 height 17
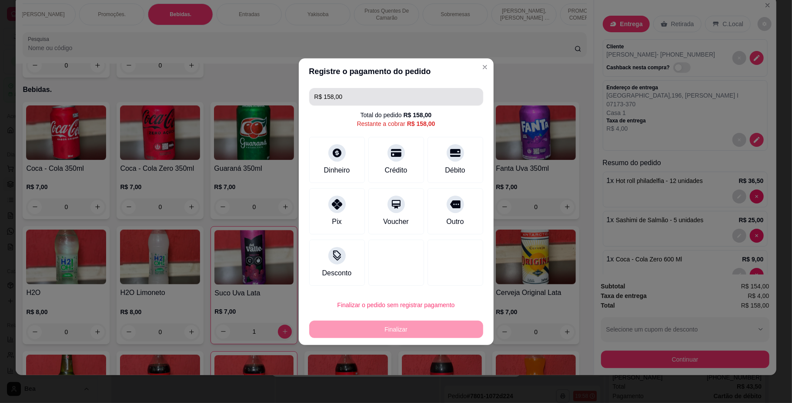
click at [403, 96] on input "R$ 158,00" at bounding box center [397, 96] width 164 height 17
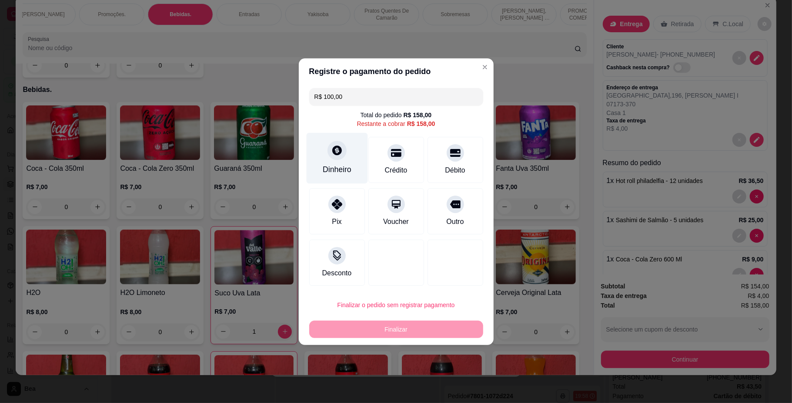
click at [345, 155] on div "Dinheiro" at bounding box center [336, 157] width 61 height 51
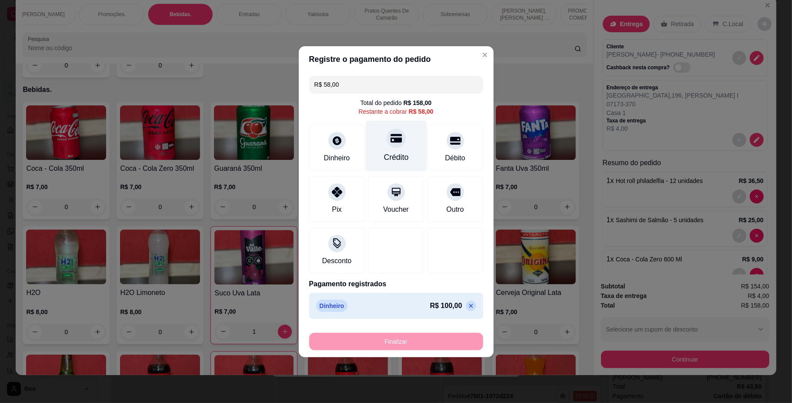
click at [398, 147] on div "Crédito" at bounding box center [396, 145] width 61 height 51
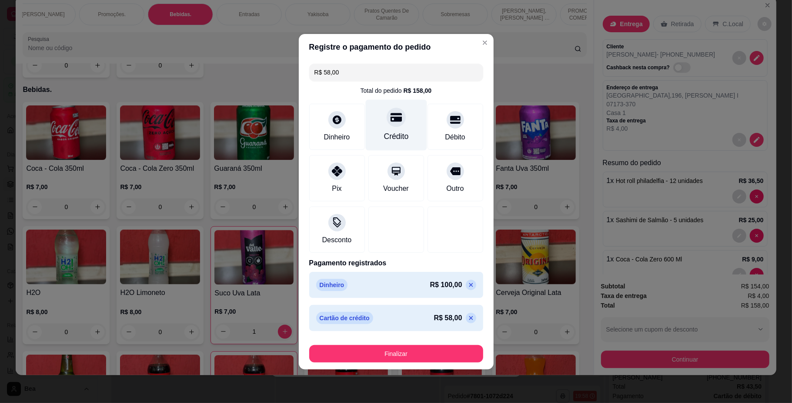
type input "R$ 0,00"
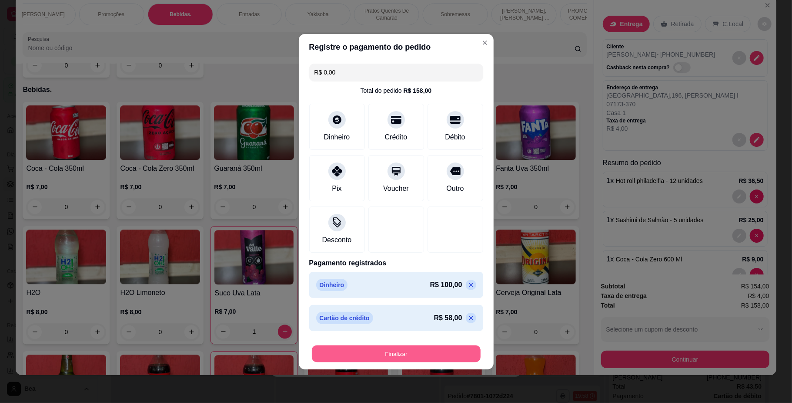
click at [401, 354] on button "Finalizar" at bounding box center [396, 353] width 169 height 17
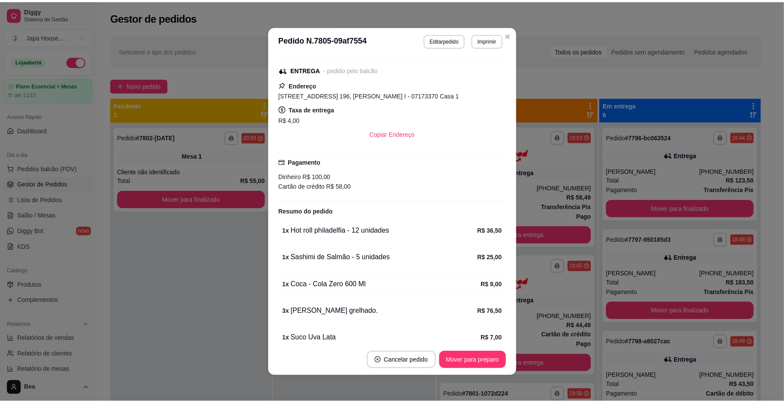
scroll to position [214, 0]
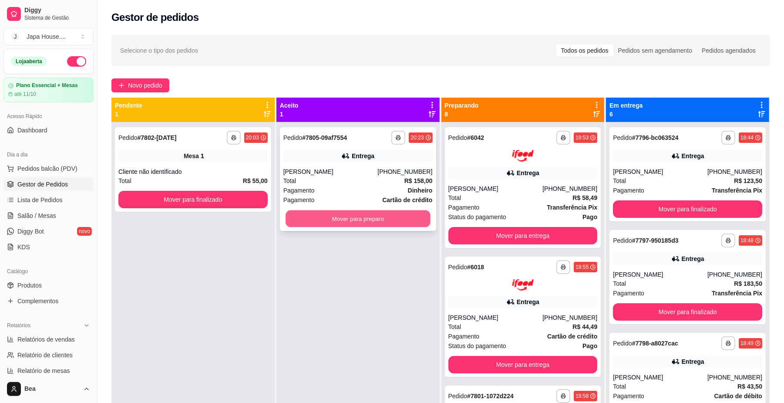
click at [403, 218] on button "Mover para preparo" at bounding box center [357, 218] width 144 height 17
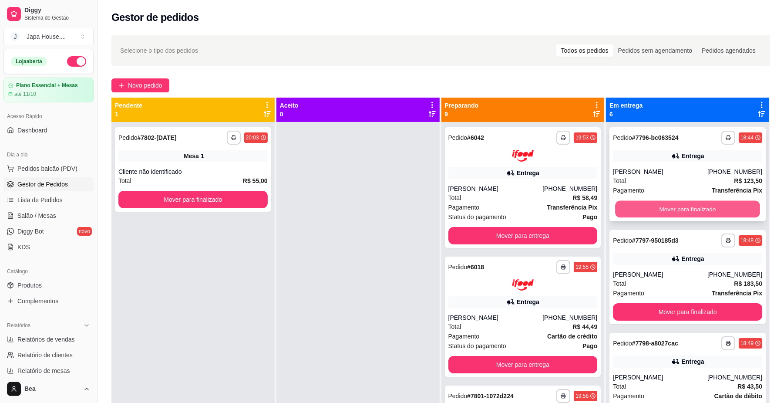
click at [637, 204] on button "Mover para finalizado" at bounding box center [687, 209] width 144 height 17
click at [637, 208] on button "Mover para finalizado" at bounding box center [687, 209] width 144 height 17
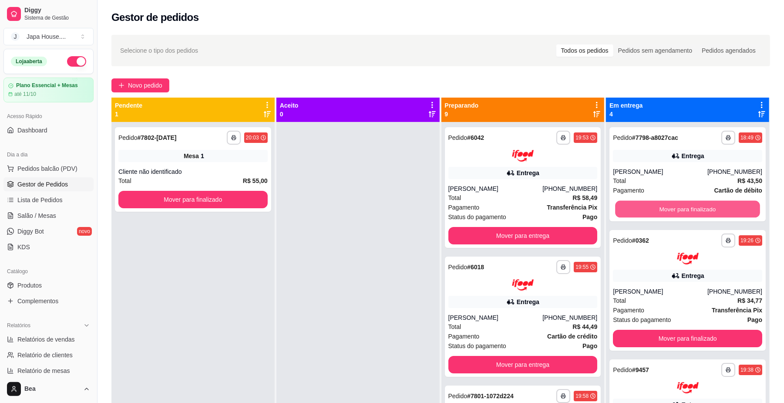
click at [637, 208] on button "Mover para finalizado" at bounding box center [687, 209] width 144 height 17
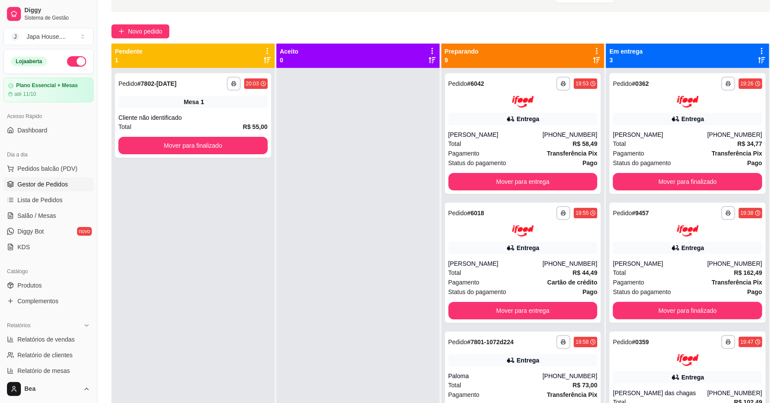
scroll to position [0, 0]
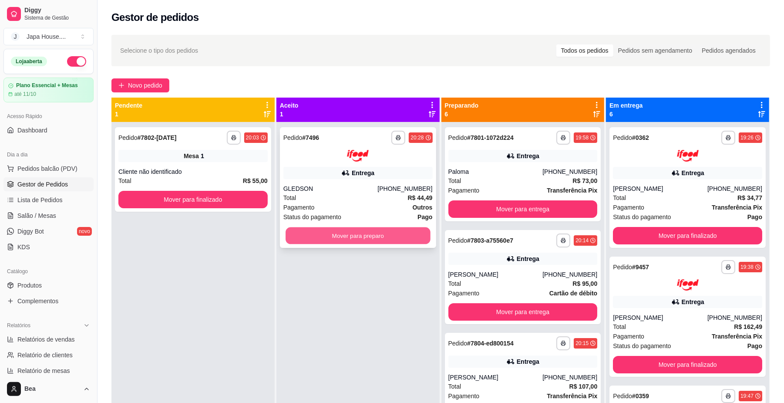
click at [382, 235] on button "Mover para preparo" at bounding box center [357, 235] width 144 height 17
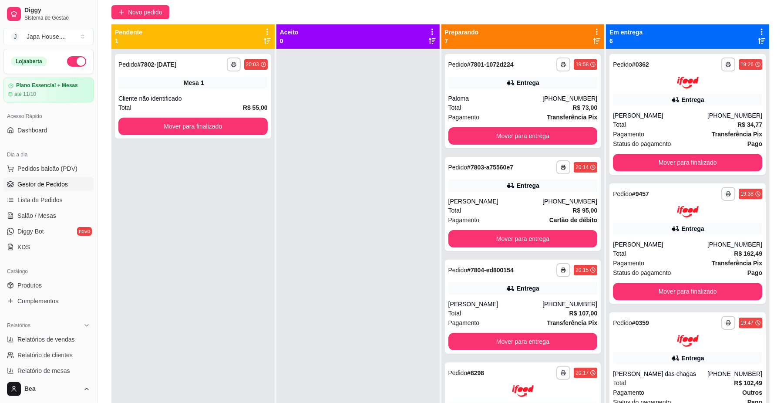
scroll to position [70, 0]
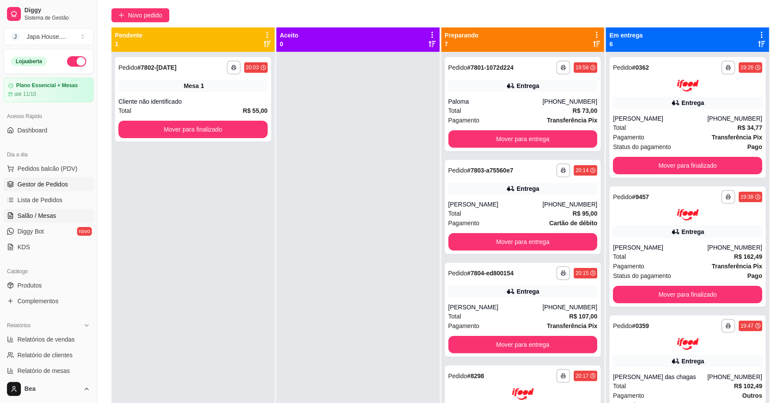
click at [37, 215] on span "Salão / Mesas" at bounding box center [36, 215] width 39 height 9
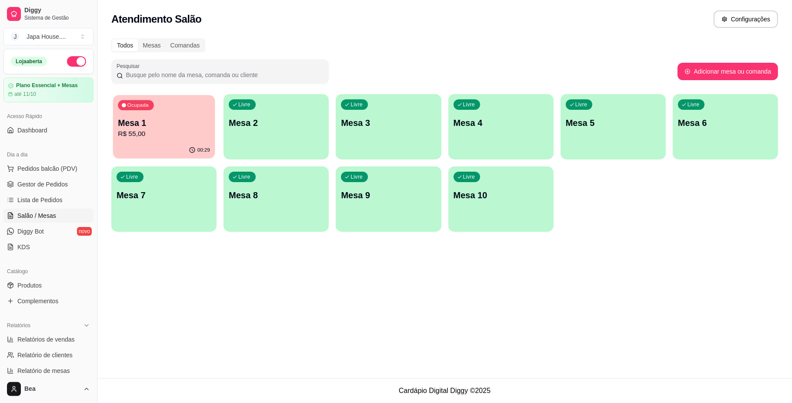
click at [183, 138] on p "R$ 55,00" at bounding box center [164, 134] width 92 height 10
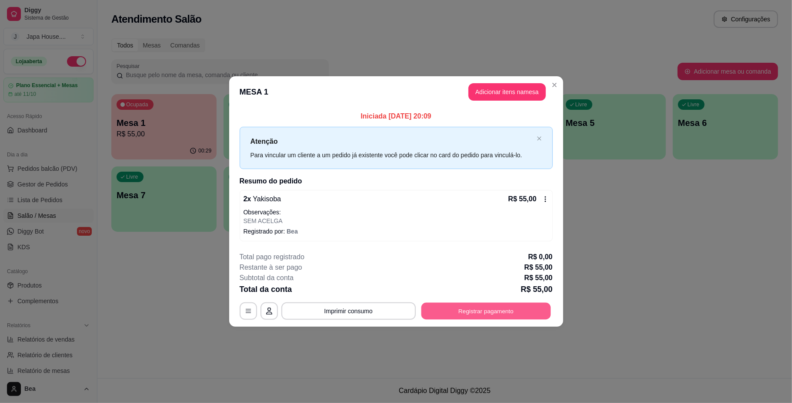
click at [474, 309] on button "Registrar pagamento" at bounding box center [486, 310] width 130 height 17
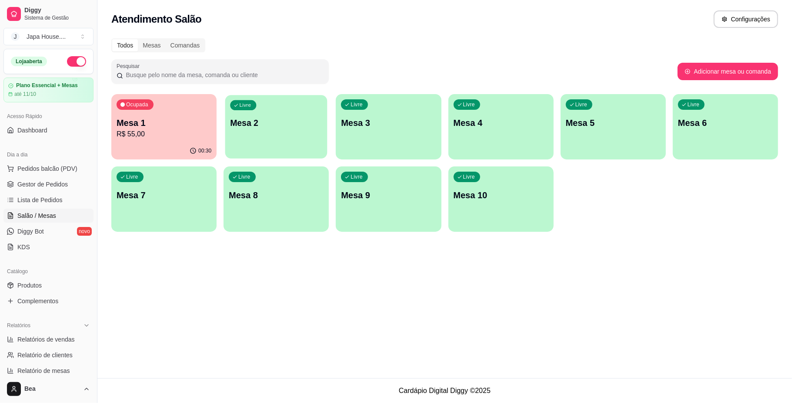
click at [279, 108] on div "Livre Mesa 2" at bounding box center [276, 121] width 102 height 53
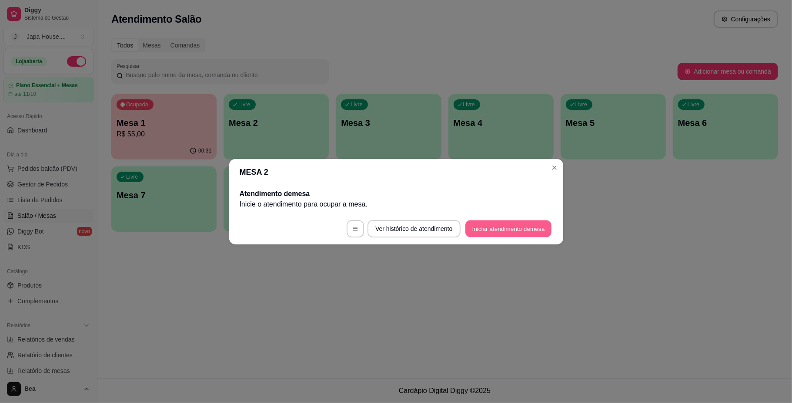
click at [512, 232] on button "Iniciar atendimento de mesa" at bounding box center [509, 228] width 86 height 17
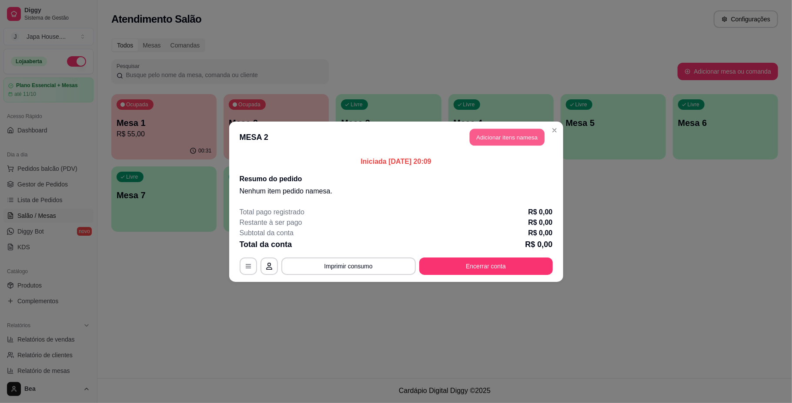
click at [510, 138] on button "Adicionar itens na mesa" at bounding box center [507, 136] width 75 height 17
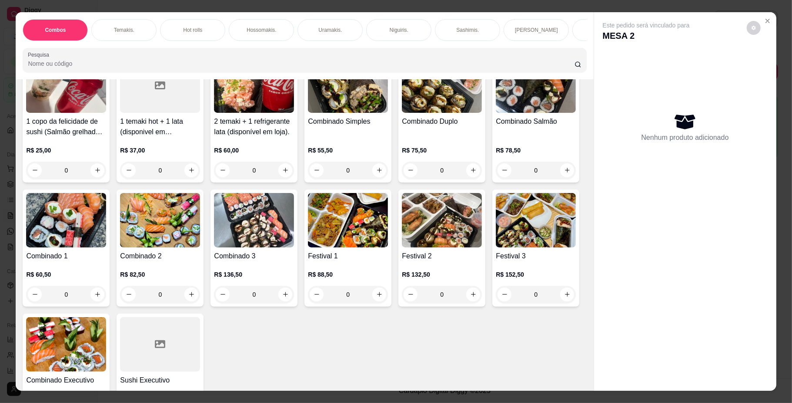
scroll to position [88, 0]
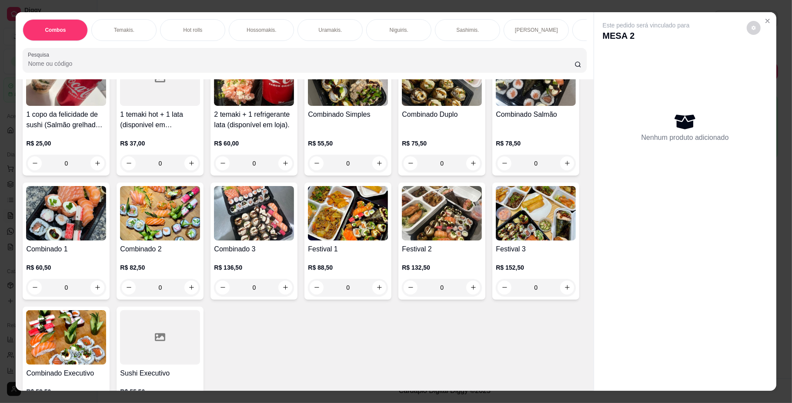
click at [402, 240] on img at bounding box center [442, 213] width 80 height 54
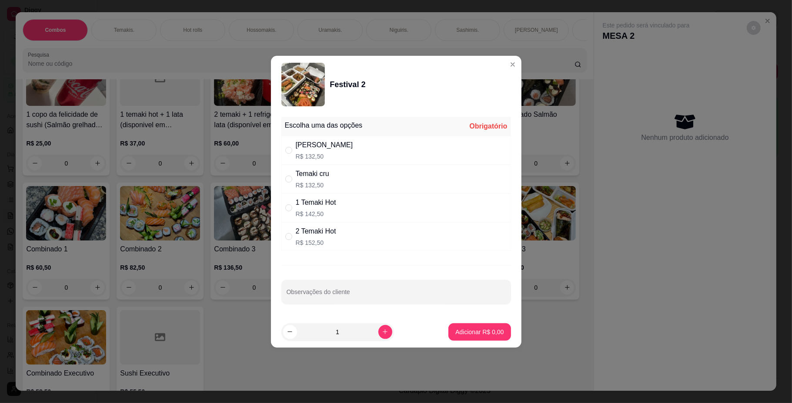
click at [331, 236] on div "2 Temaki Hot" at bounding box center [316, 231] width 40 height 10
radio input "true"
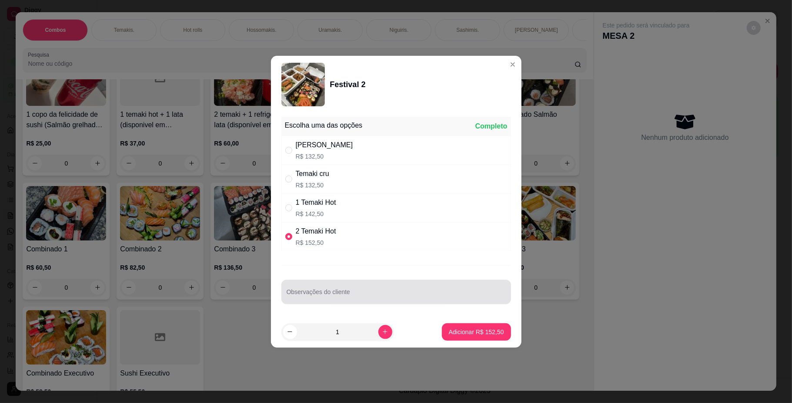
click at [335, 293] on input "Observações do cliente" at bounding box center [396, 295] width 219 height 9
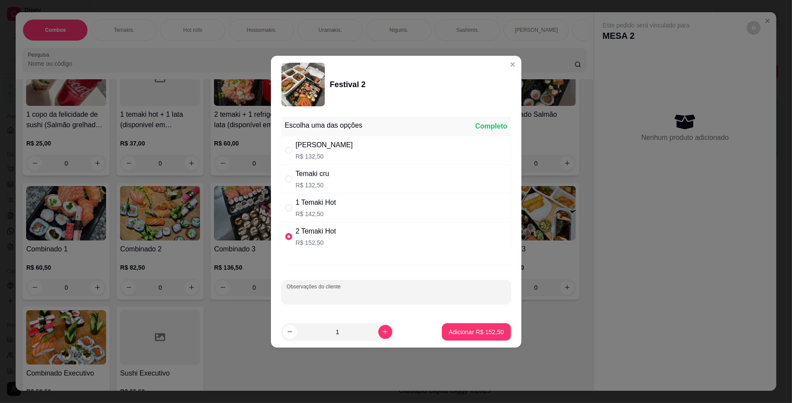
click at [406, 296] on input "Observações do cliente" at bounding box center [396, 295] width 219 height 9
type input "se puder massaricar sashimis ou trocar por hot holl"
click at [459, 335] on p "Adicionar R$ 152,50" at bounding box center [477, 331] width 54 height 8
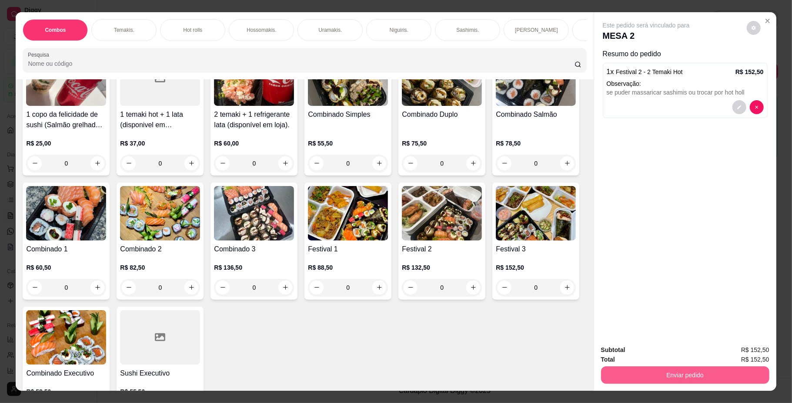
click at [644, 373] on button "Enviar pedido" at bounding box center [685, 374] width 168 height 17
click at [638, 352] on button "Não registrar e enviar pedido" at bounding box center [656, 354] width 88 height 16
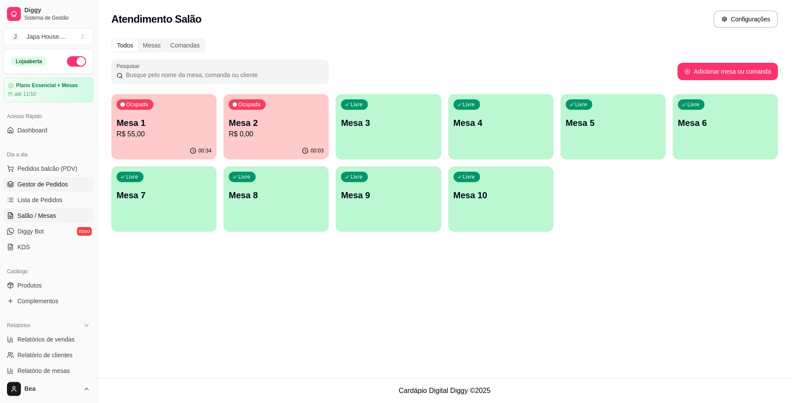
click at [53, 181] on span "Gestor de Pedidos" at bounding box center [42, 184] width 50 height 9
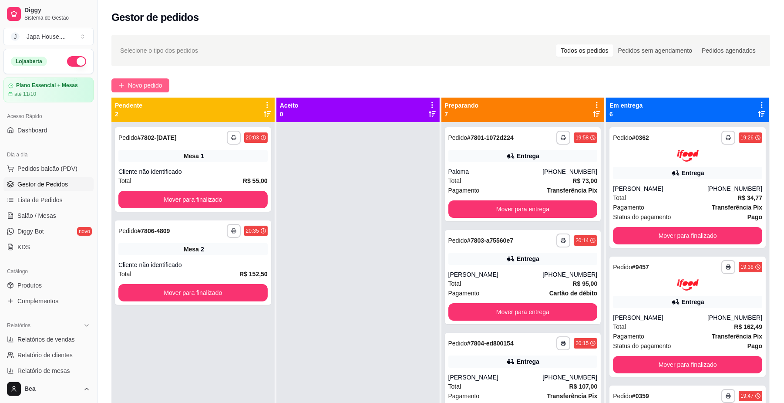
click at [154, 84] on span "Novo pedido" at bounding box center [145, 86] width 34 height 10
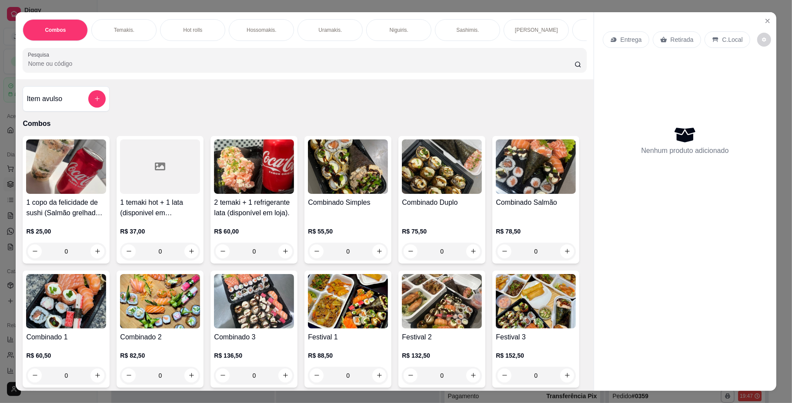
scroll to position [0, 601]
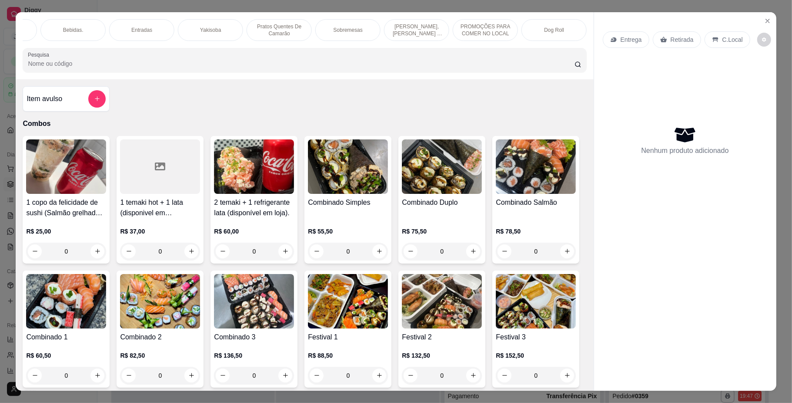
click at [205, 23] on div "Yakisoba" at bounding box center [210, 30] width 65 height 22
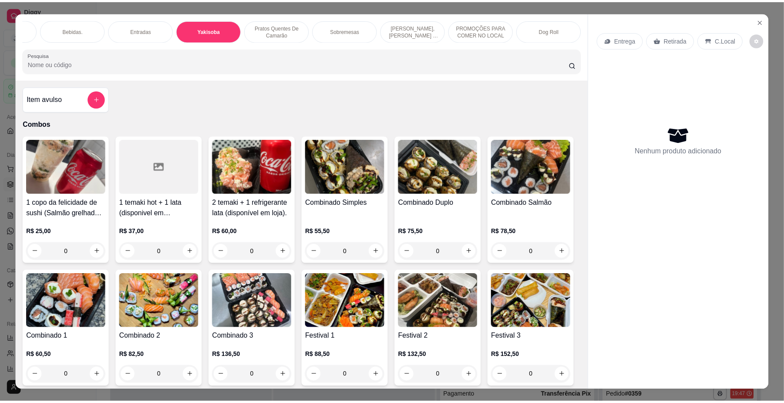
scroll to position [16, 0]
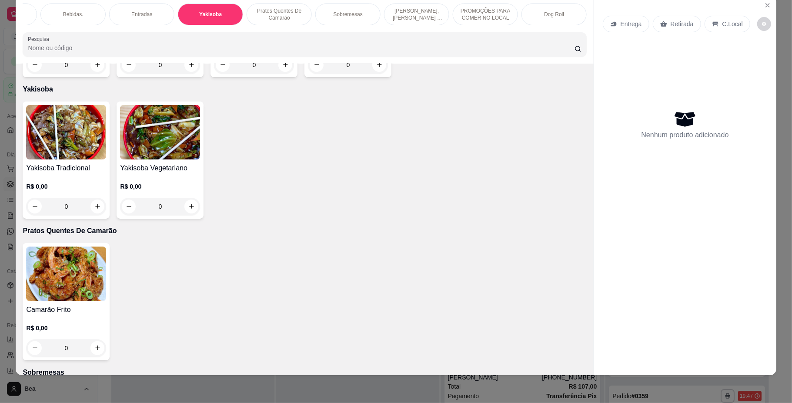
click at [56, 131] on img at bounding box center [66, 132] width 80 height 54
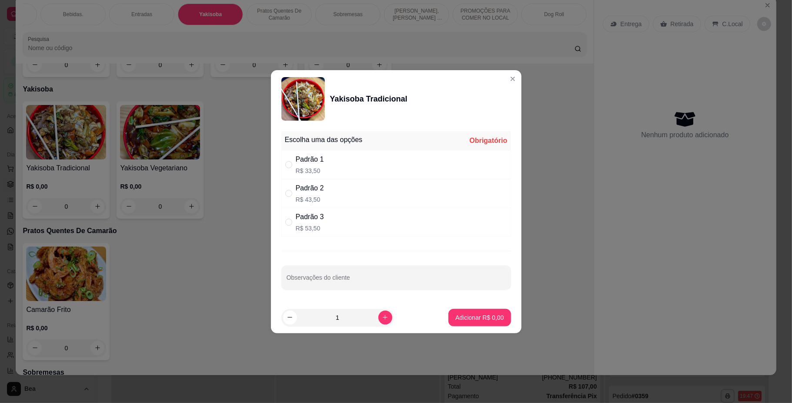
click at [343, 217] on div "Padrão 3 R$ 53,50" at bounding box center [397, 222] width 230 height 29
radio input "true"
click at [460, 319] on p "Adicionar R$ 53,50" at bounding box center [478, 317] width 50 height 8
type input "1"
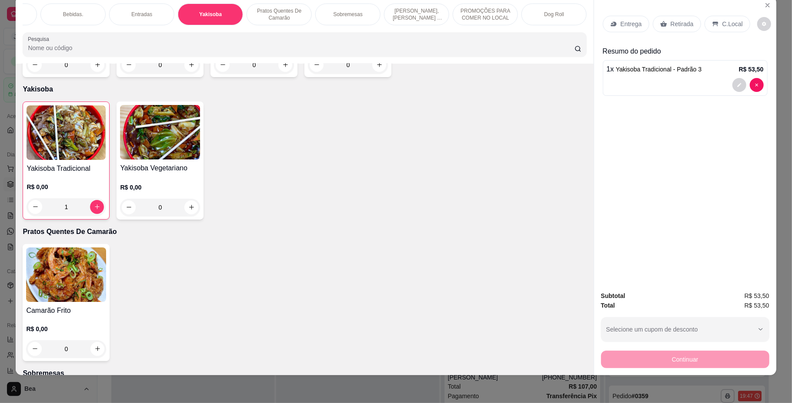
click at [671, 25] on p "Retirada" at bounding box center [682, 24] width 23 height 9
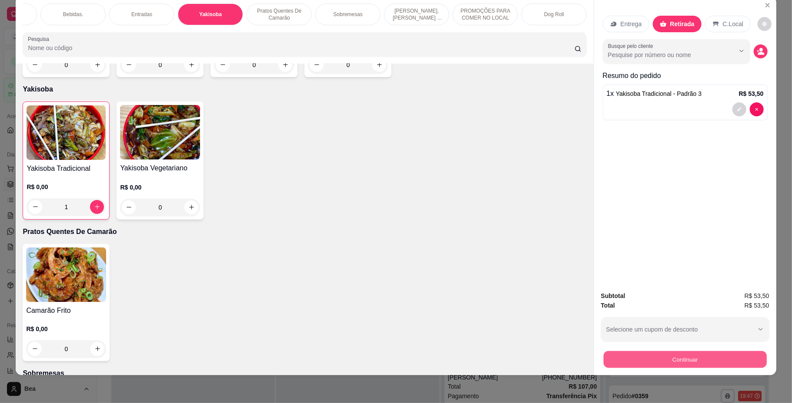
click at [641, 357] on button "Continuar" at bounding box center [685, 359] width 163 height 17
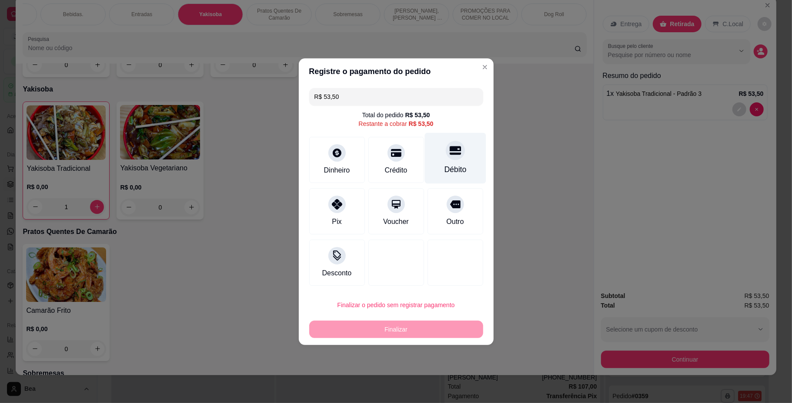
click at [448, 162] on div "Débito" at bounding box center [455, 157] width 61 height 51
type input "R$ 0,00"
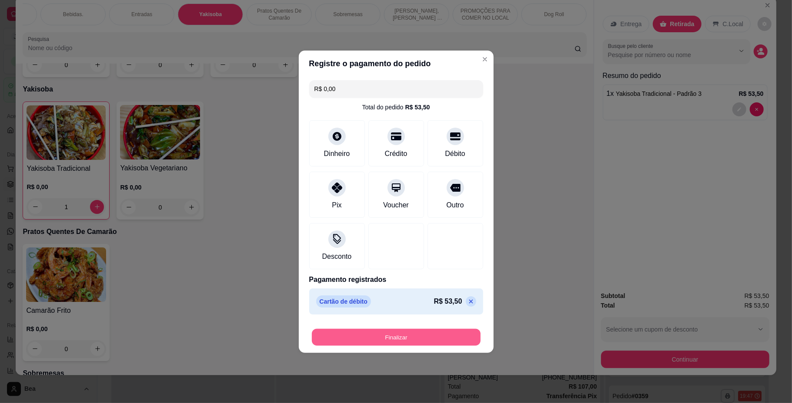
click at [416, 336] on button "Finalizar" at bounding box center [396, 336] width 169 height 17
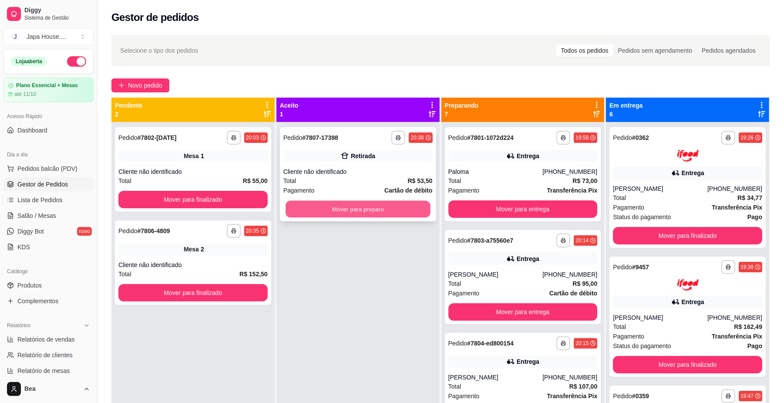
click at [368, 206] on button "Mover para preparo" at bounding box center [357, 209] width 144 height 17
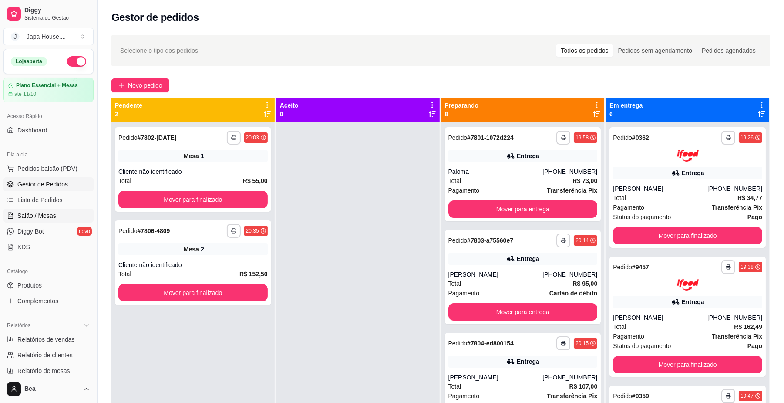
click at [61, 216] on link "Salão / Mesas" at bounding box center [48, 215] width 90 height 14
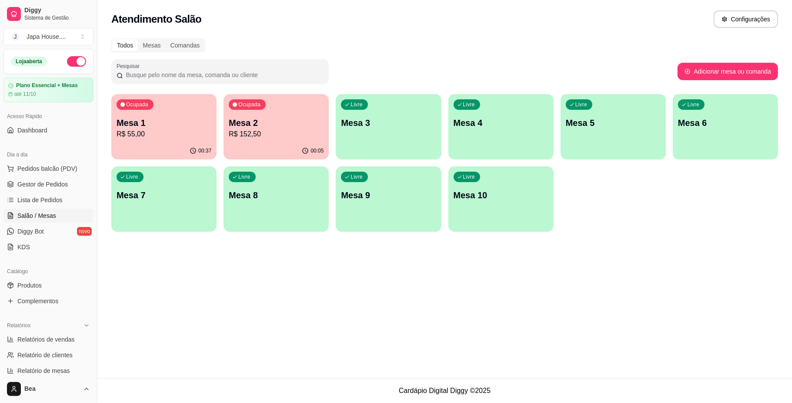
click at [169, 122] on p "Mesa 1" at bounding box center [164, 123] width 95 height 12
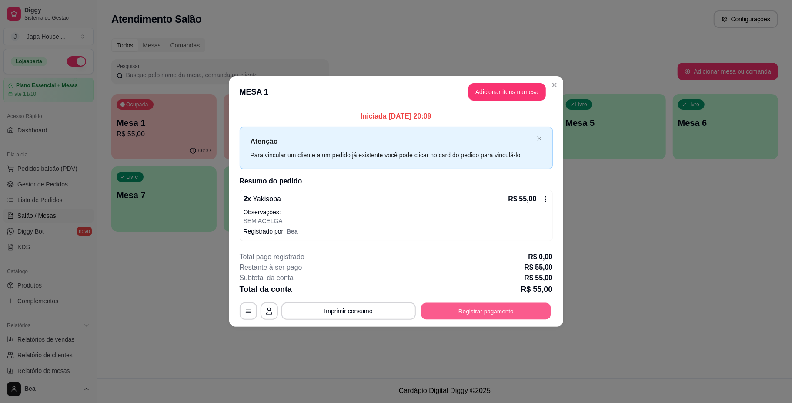
click at [476, 309] on button "Registrar pagamento" at bounding box center [486, 310] width 130 height 17
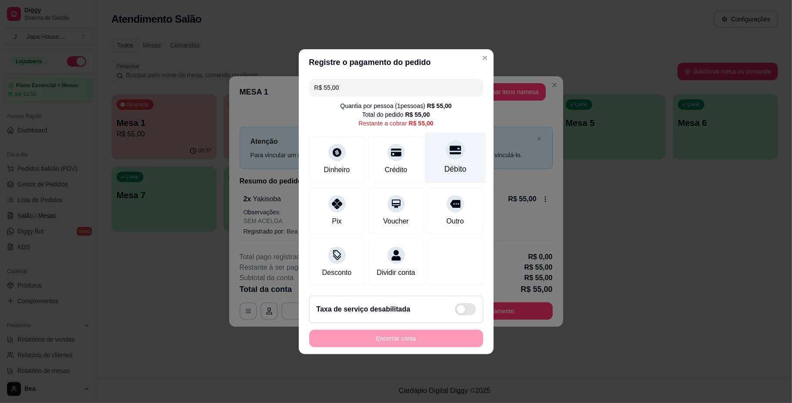
click at [433, 161] on div "Débito" at bounding box center [455, 157] width 61 height 51
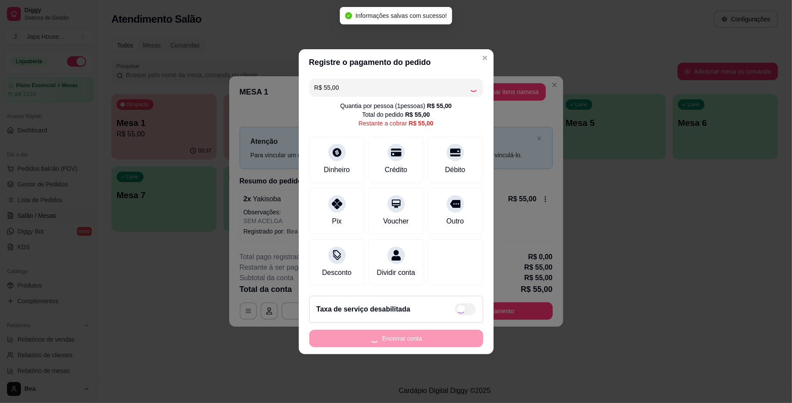
type input "R$ 0,00"
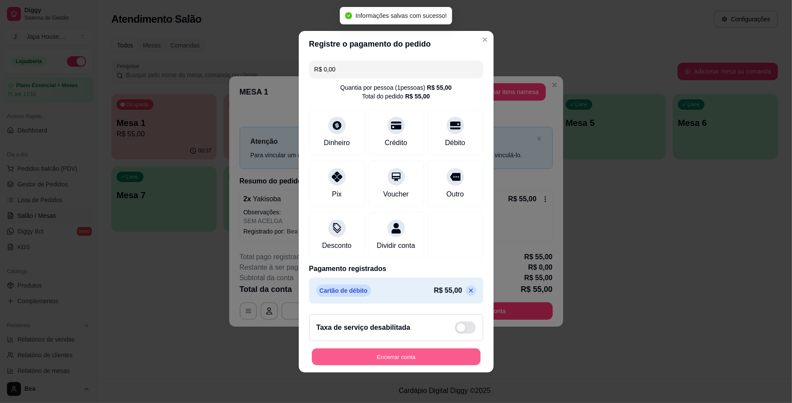
click at [407, 359] on button "Encerrar conta" at bounding box center [396, 356] width 169 height 17
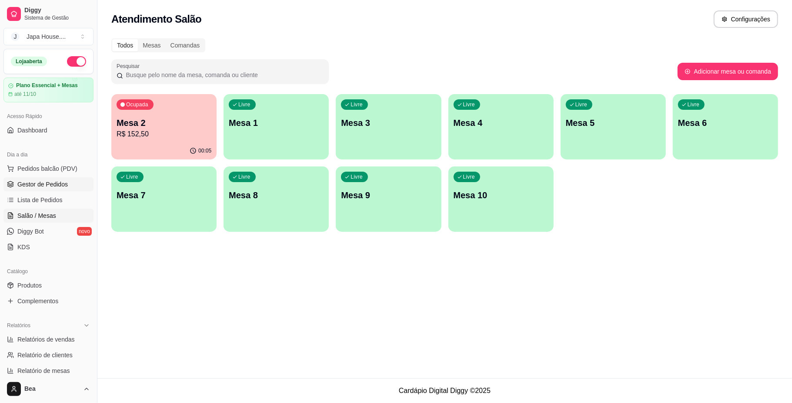
click at [38, 183] on span "Gestor de Pedidos" at bounding box center [42, 184] width 50 height 9
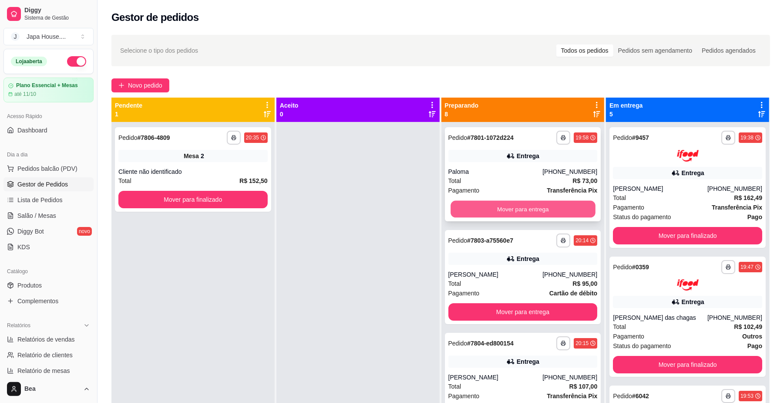
click at [500, 207] on button "Mover para entrega" at bounding box center [522, 209] width 144 height 17
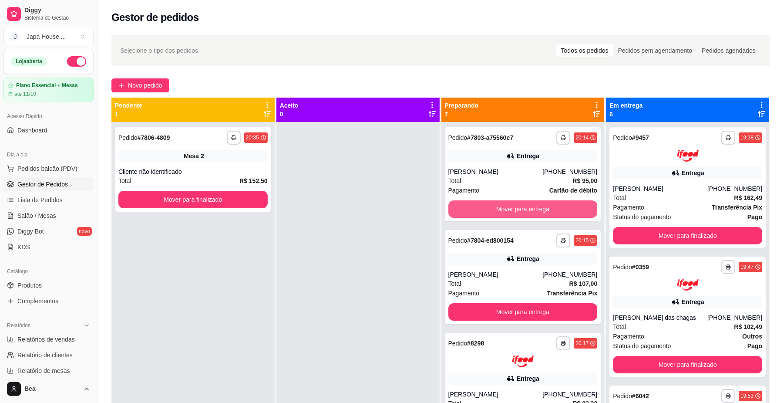
click at [500, 207] on button "Mover para entrega" at bounding box center [522, 208] width 149 height 17
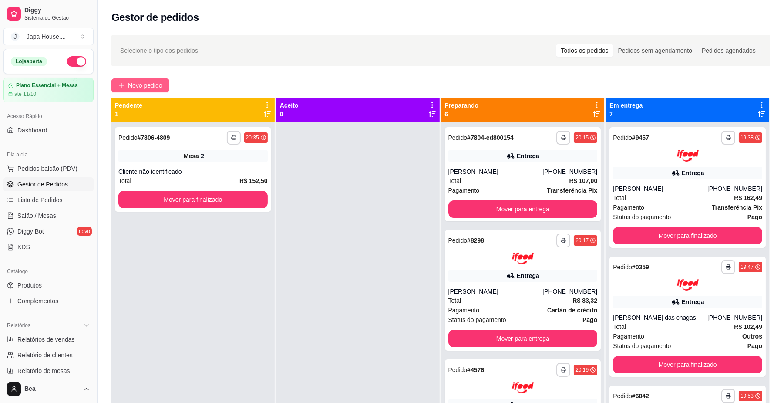
click at [139, 81] on span "Novo pedido" at bounding box center [145, 86] width 34 height 10
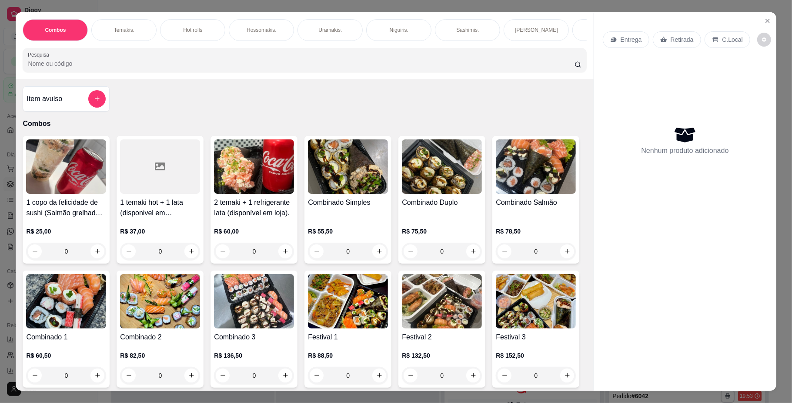
click at [188, 28] on p "Hot rolls" at bounding box center [192, 30] width 19 height 7
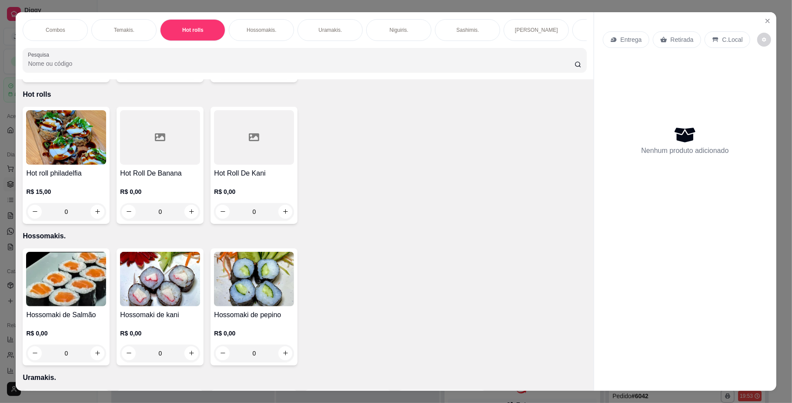
scroll to position [16, 0]
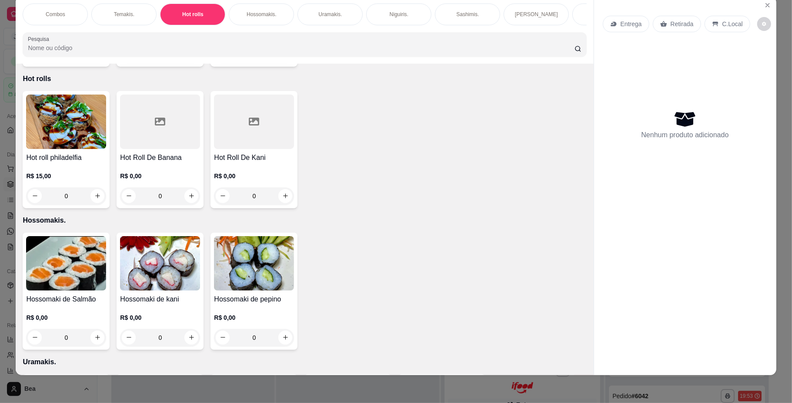
click at [71, 163] on div "R$ 15,00 0" at bounding box center [66, 184] width 80 height 42
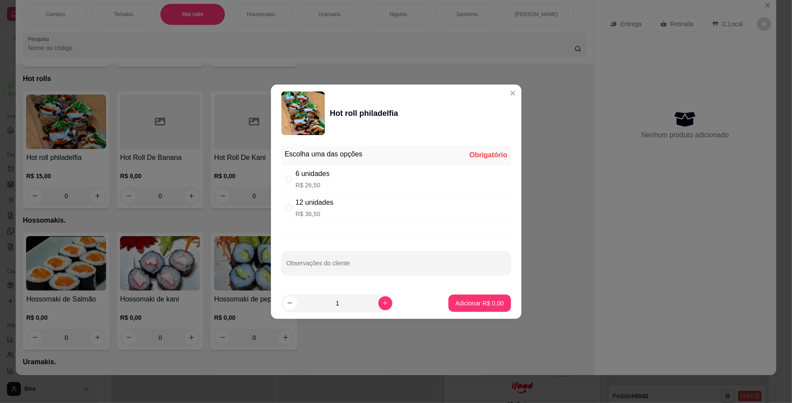
click at [336, 208] on div "12 unidades R$ 36,50" at bounding box center [397, 207] width 230 height 29
radio input "true"
click at [487, 304] on p "Adicionar R$ 36,50" at bounding box center [478, 303] width 50 height 8
type input "1"
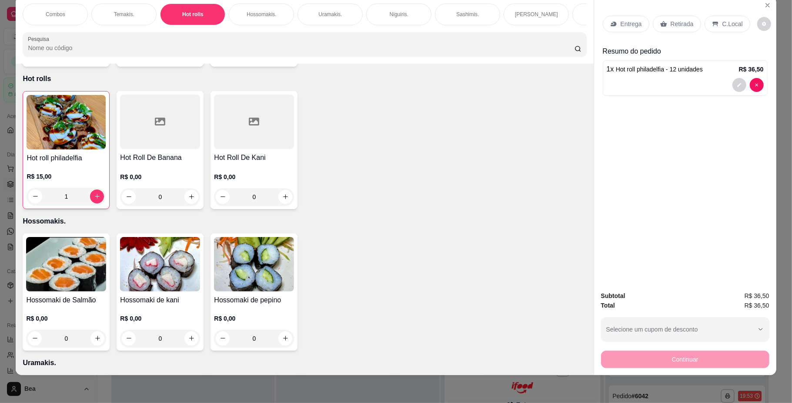
click at [133, 17] on div "Temakis." at bounding box center [123, 14] width 65 height 22
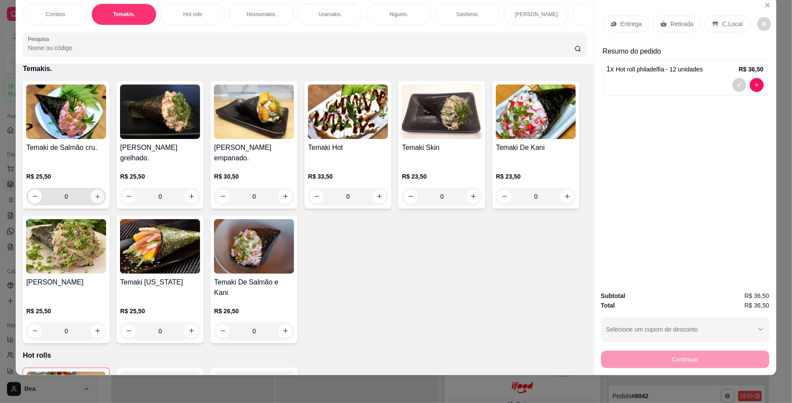
click at [94, 203] on button "increase-product-quantity" at bounding box center [97, 195] width 13 height 13
type input "1"
click at [665, 23] on div "Retirada" at bounding box center [677, 24] width 48 height 17
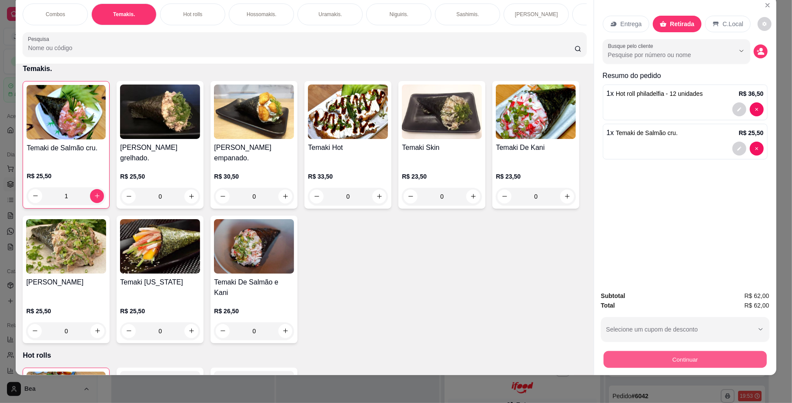
click at [620, 359] on button "Continuar" at bounding box center [685, 359] width 163 height 17
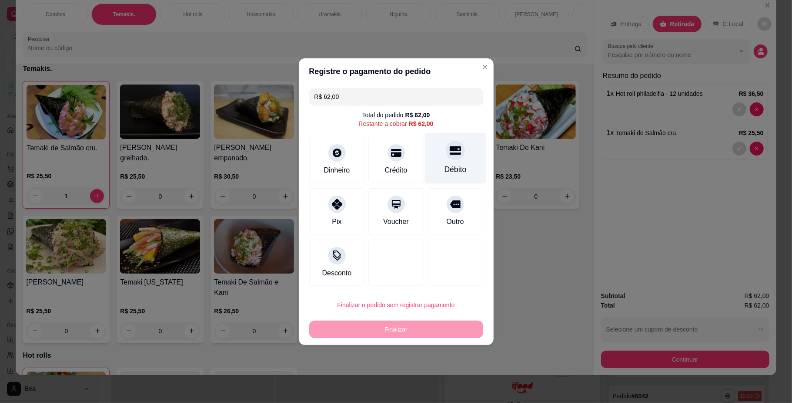
click at [451, 161] on div "Débito" at bounding box center [455, 157] width 61 height 51
type input "R$ 0,00"
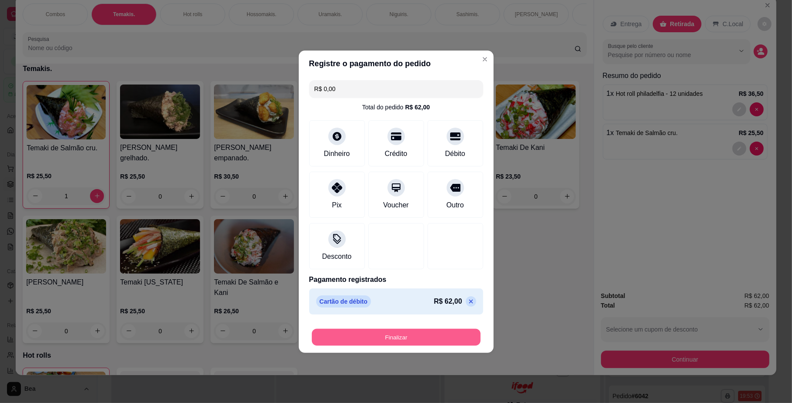
click at [371, 335] on button "Finalizar" at bounding box center [396, 336] width 169 height 17
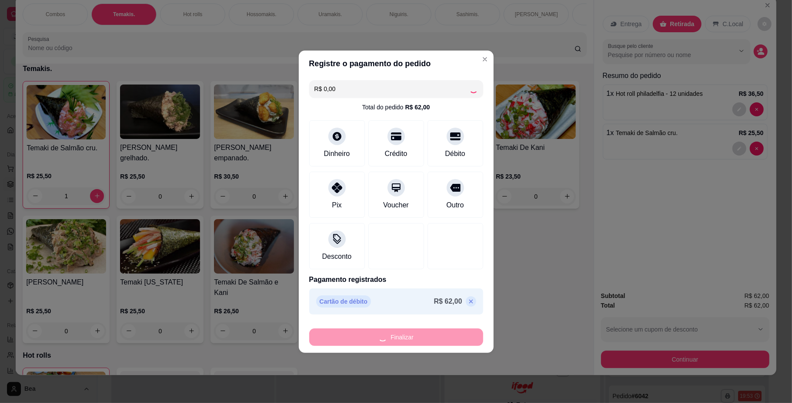
type input "0"
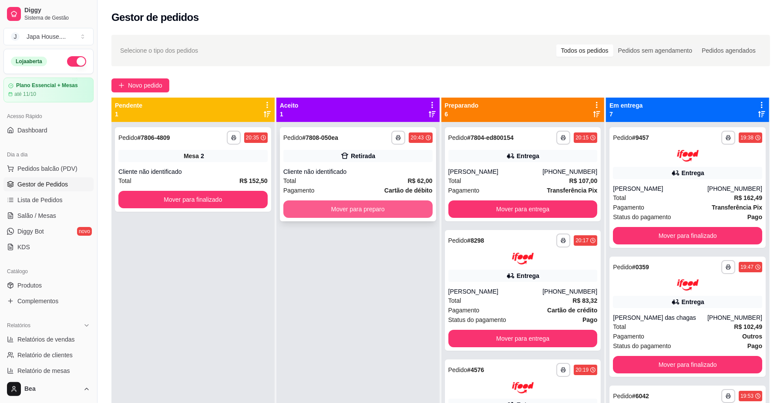
click at [359, 211] on button "Mover para preparo" at bounding box center [357, 208] width 149 height 17
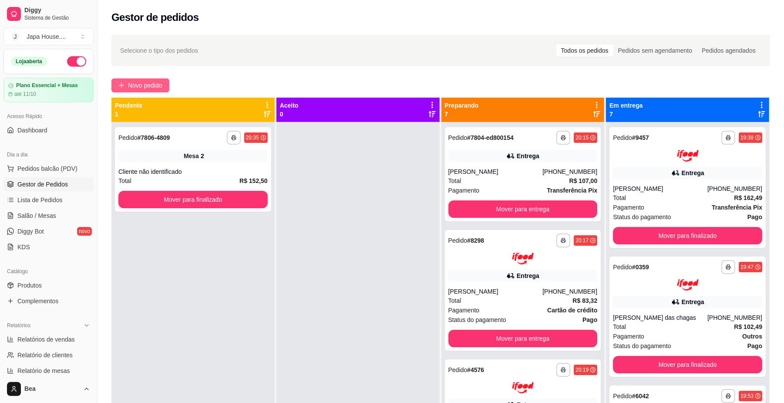
click at [149, 82] on span "Novo pedido" at bounding box center [145, 86] width 34 height 10
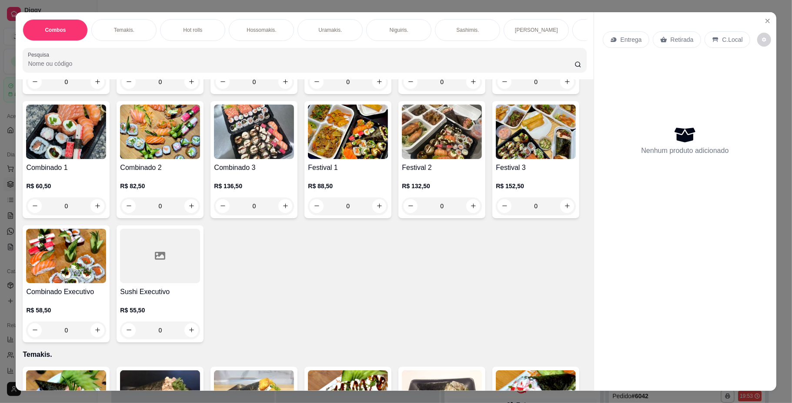
scroll to position [203, 0]
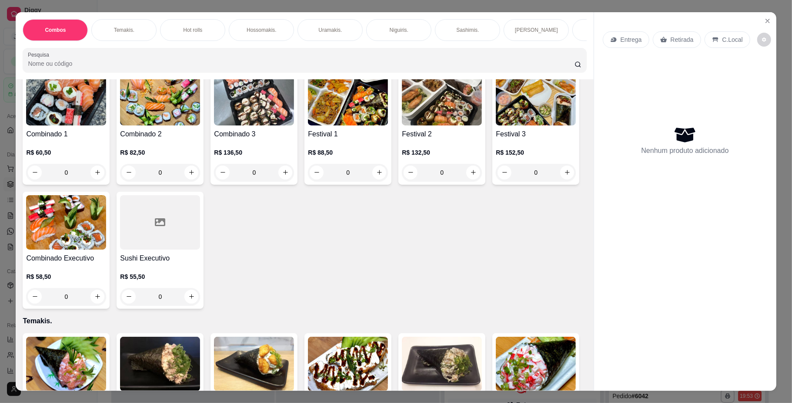
click at [496, 125] on img at bounding box center [536, 98] width 80 height 54
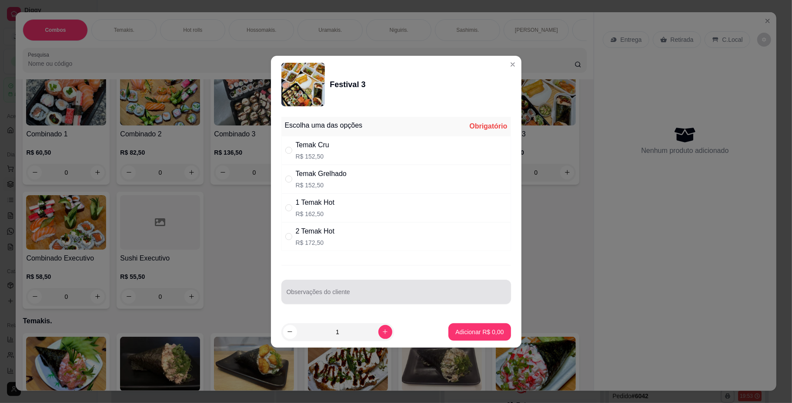
click at [356, 289] on div at bounding box center [396, 291] width 219 height 17
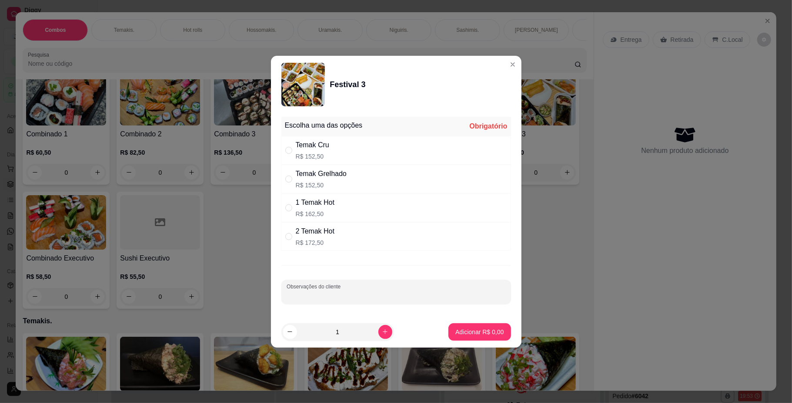
click at [332, 148] on div "Temak Cru R$ 152,50" at bounding box center [397, 150] width 230 height 29
radio input "true"
click at [350, 296] on input "Observações do cliente" at bounding box center [396, 295] width 219 height 9
click at [406, 298] on input "UM CRU E UM GRELHADO" at bounding box center [396, 295] width 219 height 9
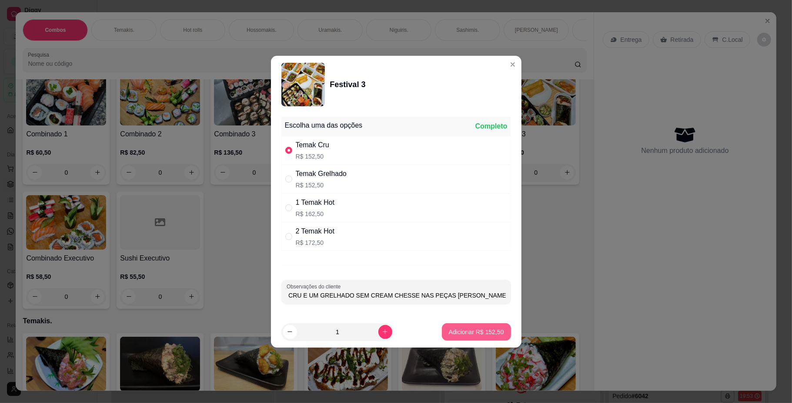
type input "UM CRU E UM GRELHADO SEM CREAM CHESSE NAS PEÇAS [PERSON_NAME]"
click at [462, 332] on p "Adicionar R$ 152,50" at bounding box center [477, 331] width 54 height 8
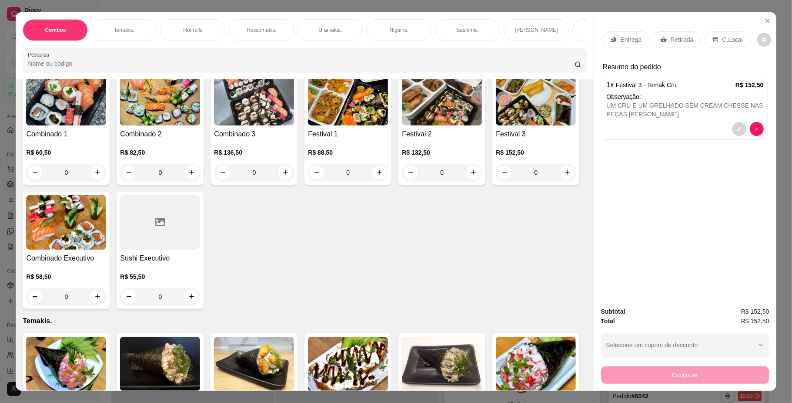
click at [631, 37] on p "Entrega" at bounding box center [631, 39] width 21 height 9
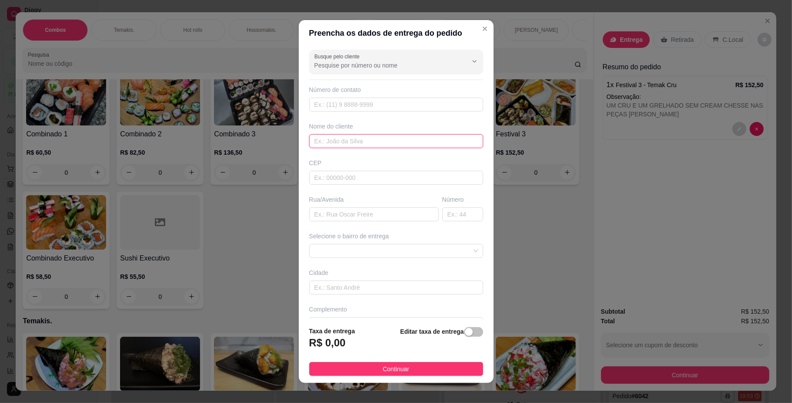
click at [336, 146] on input "text" at bounding box center [396, 141] width 174 height 14
type input "[PERSON_NAME]"
click at [338, 216] on input "text" at bounding box center [374, 214] width 130 height 14
type input "RUA [PERSON_NAME]"
click at [444, 218] on input "text" at bounding box center [463, 214] width 41 height 14
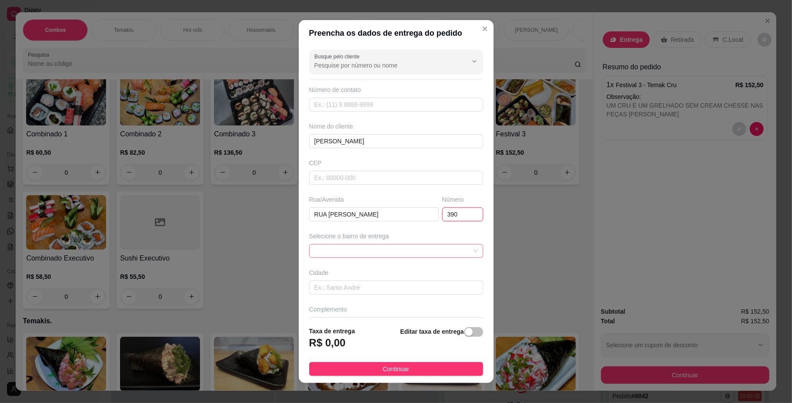
click at [445, 248] on span at bounding box center [397, 250] width 164 height 13
type input "390"
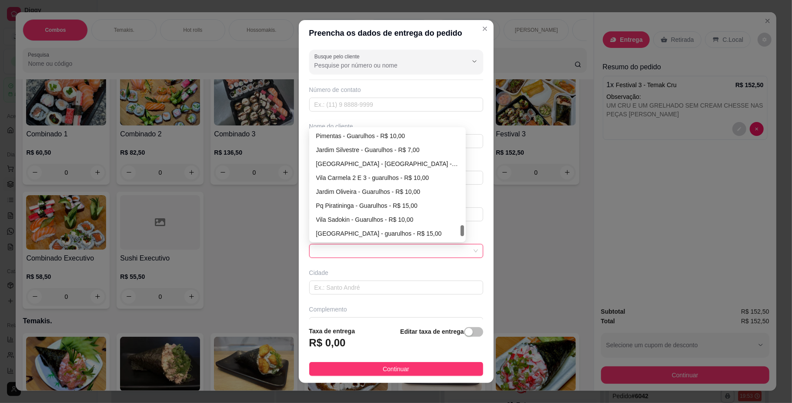
scroll to position [947, 0]
click at [366, 220] on div "[GEOGRAPHIC_DATA] - guarulhos - R$ 15,00" at bounding box center [387, 220] width 143 height 10
type input "guarulhos"
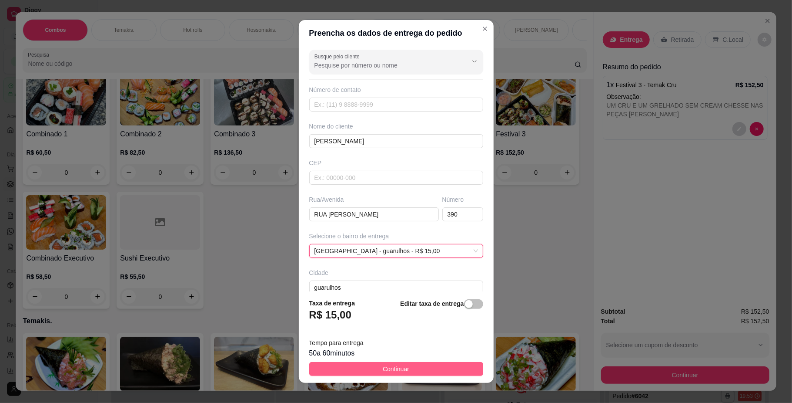
click at [383, 368] on span "Continuar" at bounding box center [396, 369] width 27 height 10
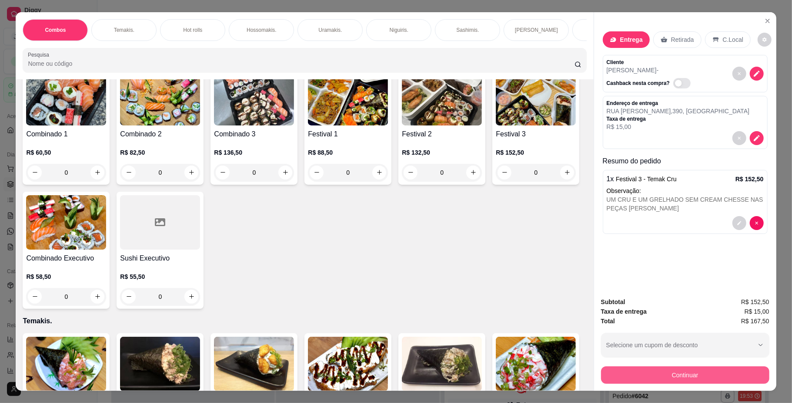
click at [661, 375] on button "Continuar" at bounding box center [685, 374] width 168 height 17
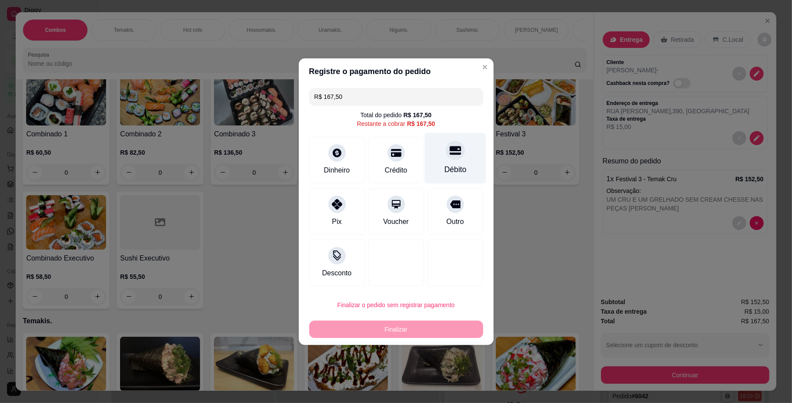
click at [441, 163] on div "Débito" at bounding box center [455, 157] width 61 height 51
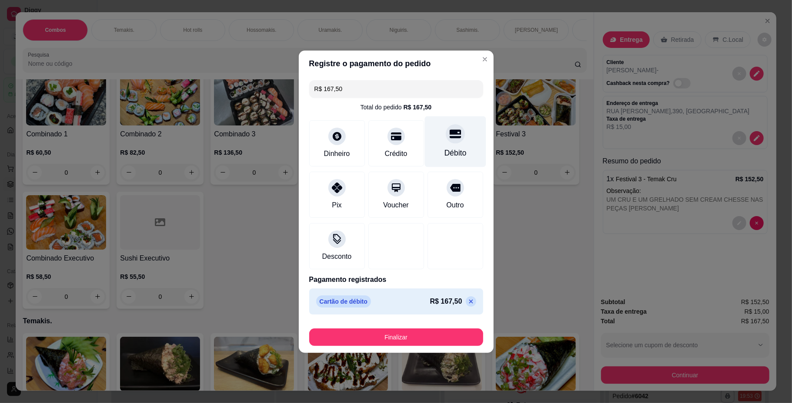
type input "R$ 0,00"
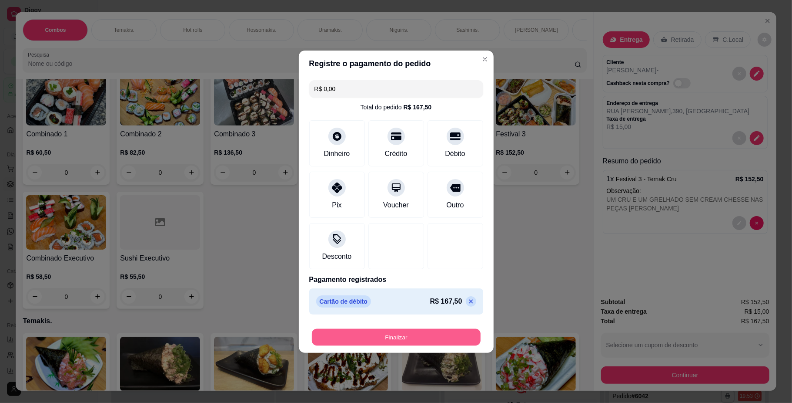
click at [390, 339] on button "Finalizar" at bounding box center [396, 336] width 169 height 17
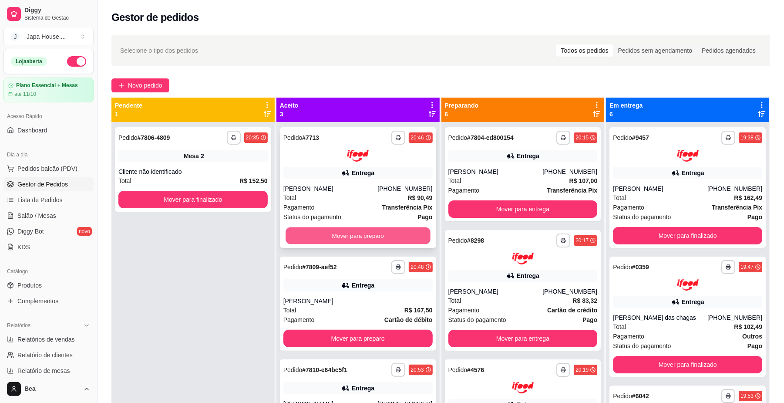
click at [391, 233] on button "Mover para preparo" at bounding box center [357, 235] width 144 height 17
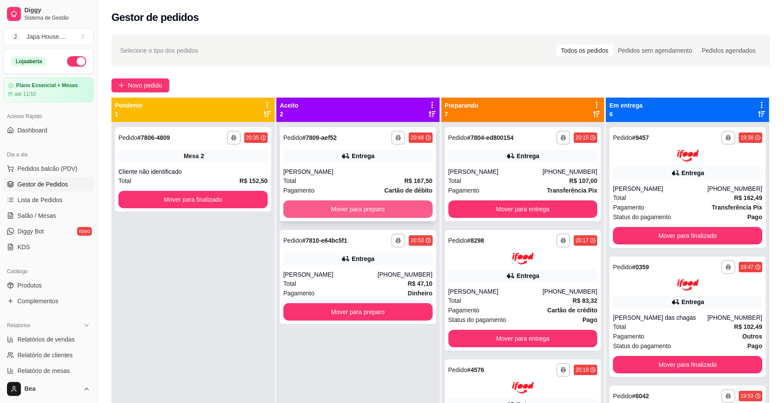
click at [390, 210] on button "Mover para preparo" at bounding box center [357, 208] width 149 height 17
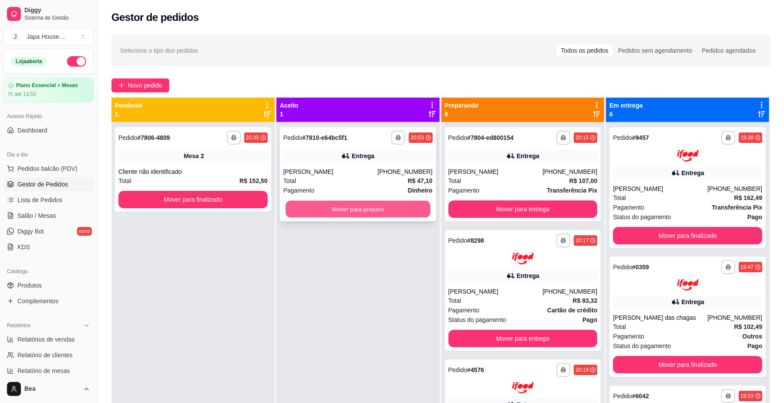
click at [396, 208] on button "Mover para preparo" at bounding box center [357, 209] width 144 height 17
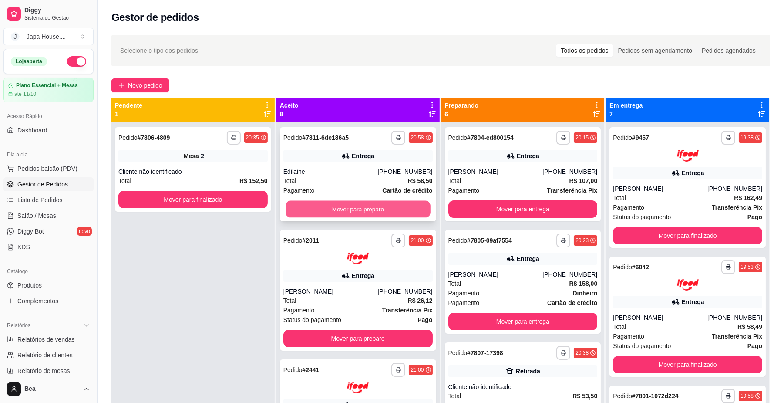
click at [370, 204] on button "Mover para preparo" at bounding box center [357, 209] width 144 height 17
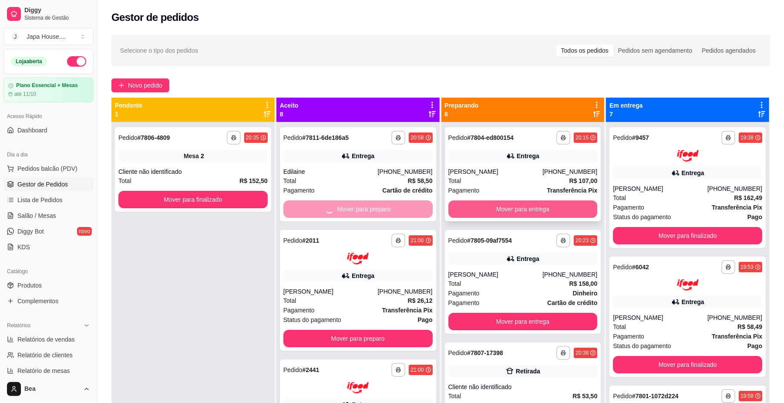
click at [467, 209] on button "Mover para entrega" at bounding box center [522, 208] width 149 height 17
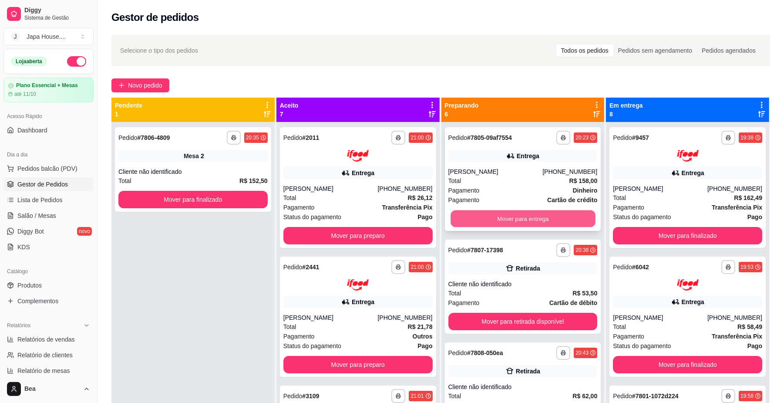
click at [476, 217] on button "Mover para entrega" at bounding box center [522, 218] width 144 height 17
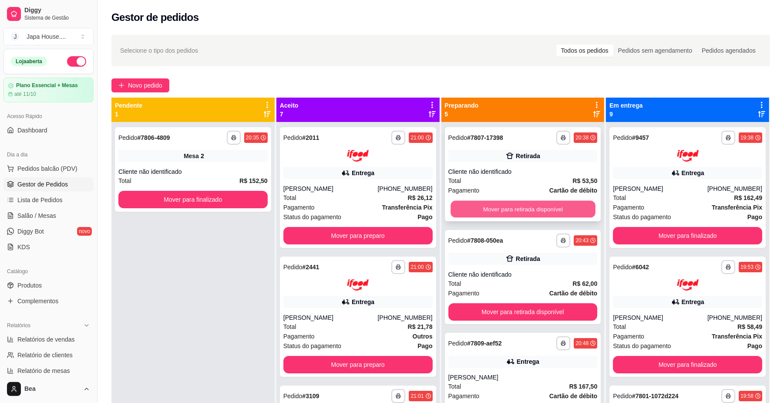
click at [474, 211] on button "Mover para retirada disponível" at bounding box center [522, 209] width 144 height 17
click at [474, 211] on button "Mover para entrega" at bounding box center [522, 209] width 144 height 17
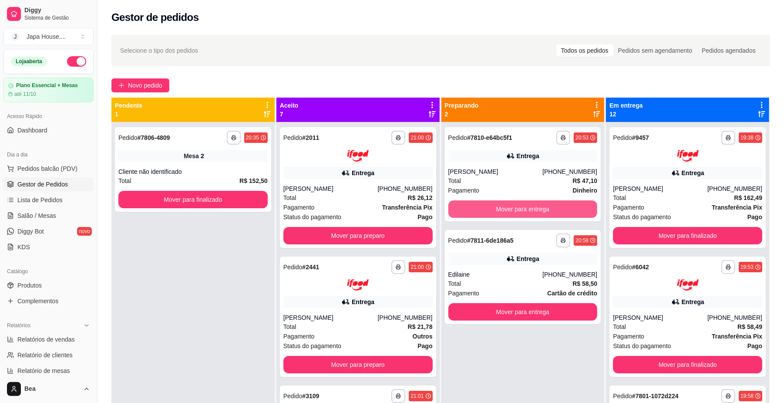
click at [474, 211] on button "Mover para entrega" at bounding box center [522, 208] width 149 height 17
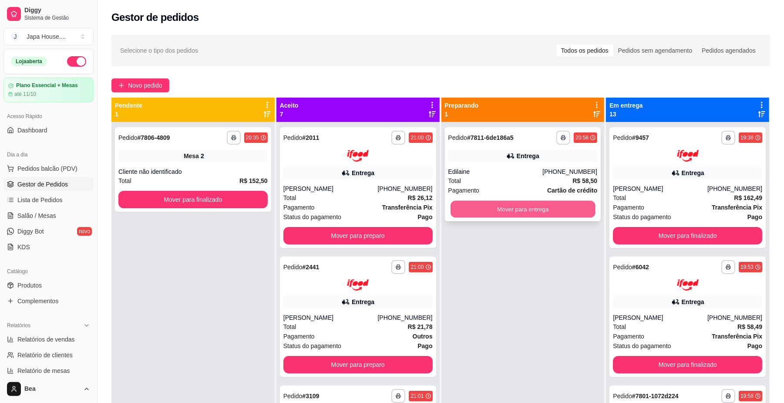
click at [472, 205] on button "Mover para entrega" at bounding box center [522, 209] width 144 height 17
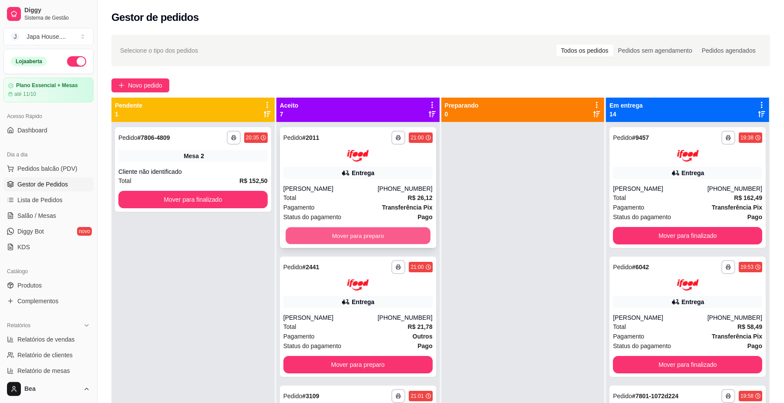
click at [379, 234] on button "Mover para preparo" at bounding box center [357, 235] width 144 height 17
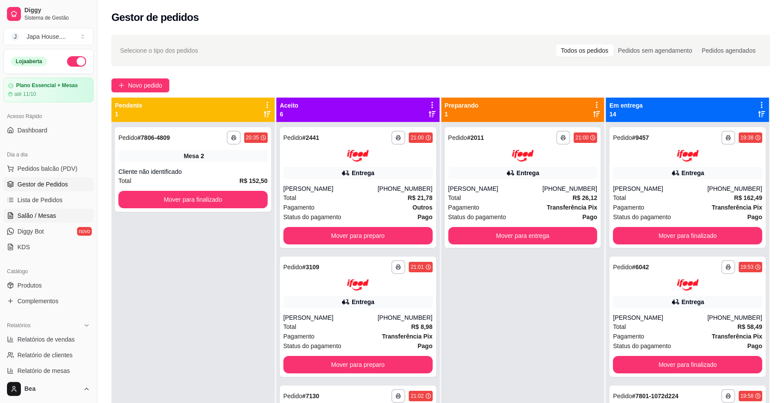
click at [53, 213] on span "Salão / Mesas" at bounding box center [36, 215] width 39 height 9
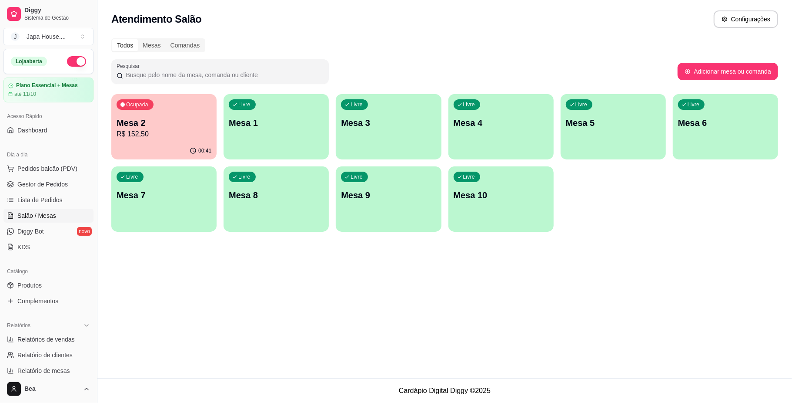
click at [185, 197] on p "Mesa 7" at bounding box center [164, 195] width 95 height 12
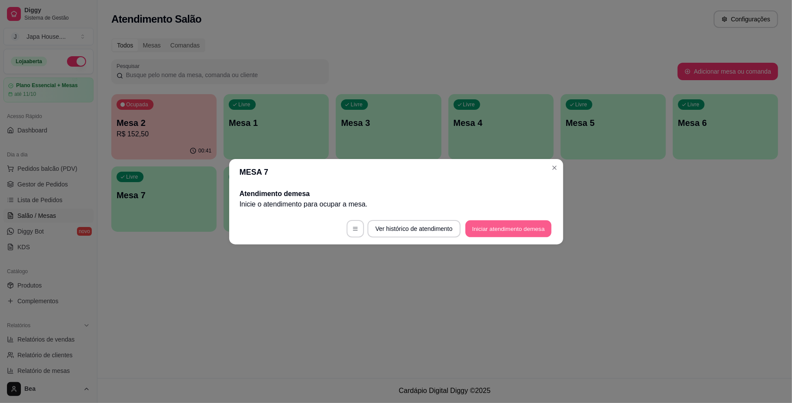
click at [493, 229] on button "Iniciar atendimento de mesa" at bounding box center [509, 228] width 86 height 17
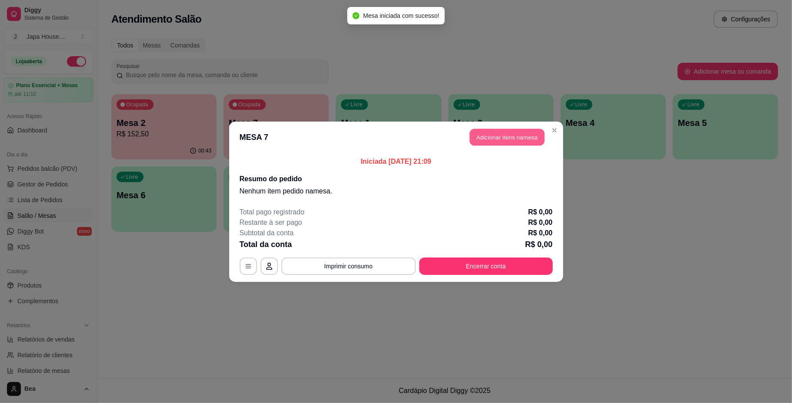
click at [517, 138] on button "Adicionar itens na mesa" at bounding box center [507, 136] width 75 height 17
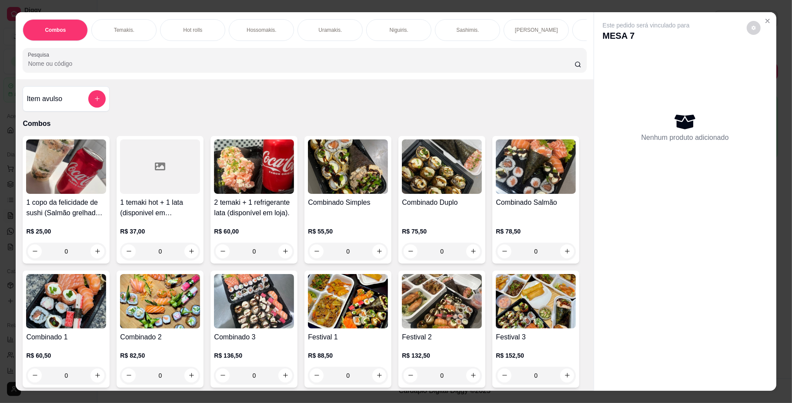
click at [371, 194] on img at bounding box center [348, 166] width 80 height 54
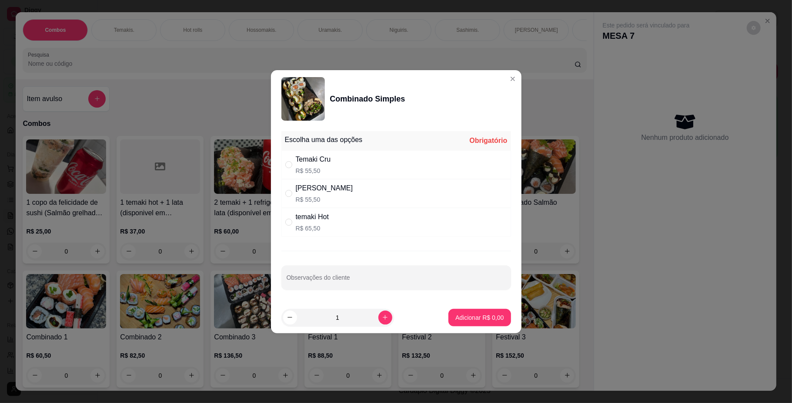
click at [331, 226] on div "temaki Hot R$ 65,50" at bounding box center [397, 222] width 230 height 29
radio input "true"
click at [457, 317] on p "Adicionar R$ 65,50" at bounding box center [478, 317] width 50 height 8
type input "1"
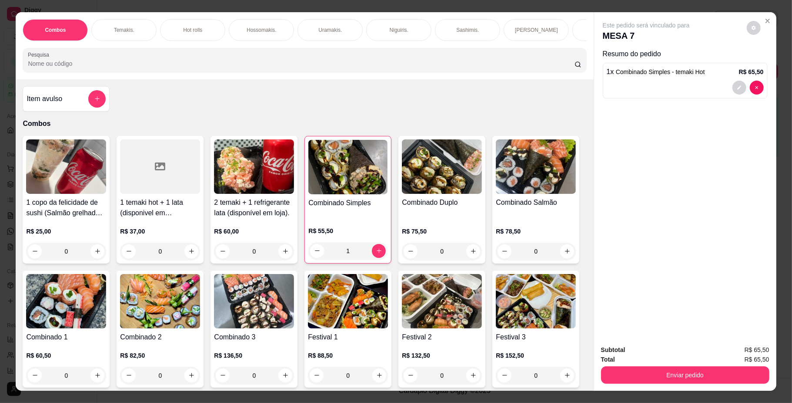
scroll to position [0, 493]
click at [198, 27] on div "Bebidas." at bounding box center [180, 30] width 65 height 22
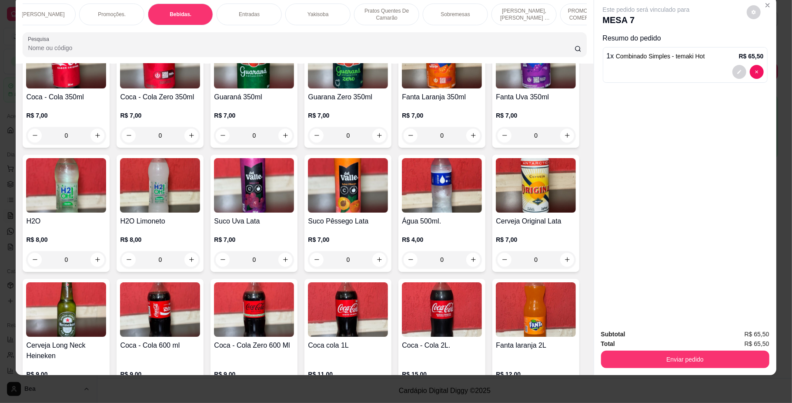
scroll to position [1692, 0]
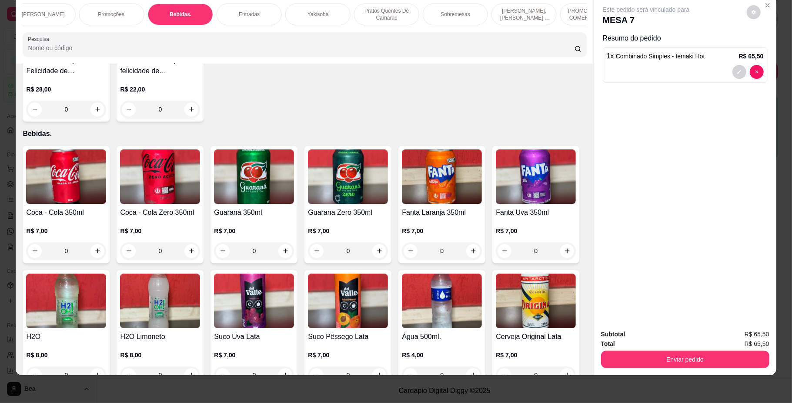
click at [496, 204] on img at bounding box center [536, 176] width 80 height 54
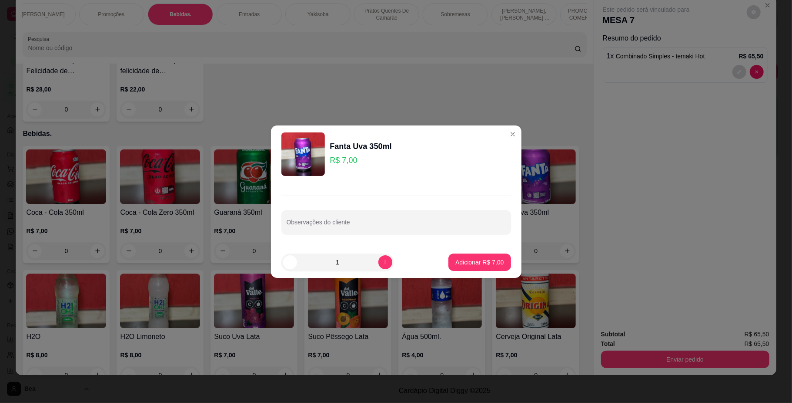
click at [429, 221] on input "Observações do cliente" at bounding box center [396, 225] width 219 height 9
click at [401, 223] on input "Observações do cliente" at bounding box center [396, 225] width 219 height 9
type input "shewwpeds"
click at [467, 265] on p "Adicionar R$ 7,00" at bounding box center [480, 262] width 48 height 9
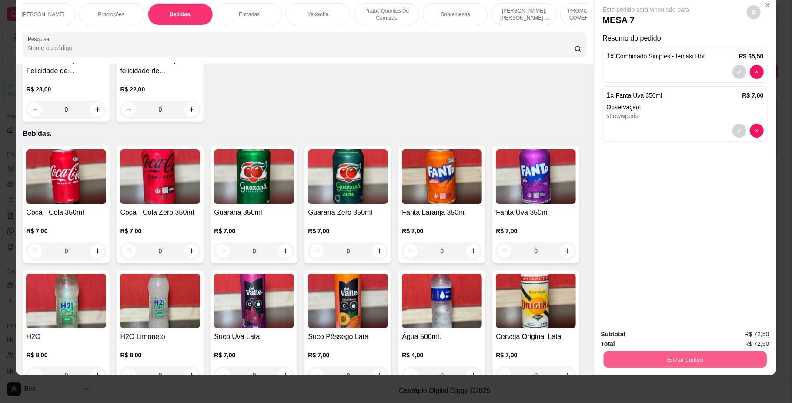
click at [619, 354] on button "Enviar pedido" at bounding box center [685, 359] width 163 height 17
click at [654, 336] on button "Não registrar e enviar pedido" at bounding box center [656, 338] width 88 height 16
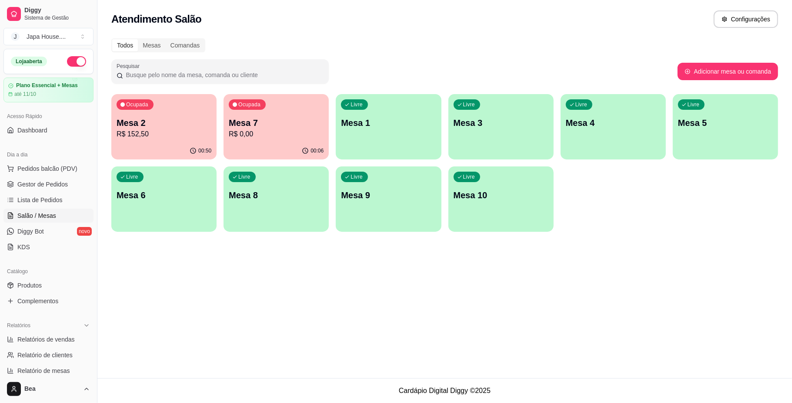
click at [184, 143] on div "00:50" at bounding box center [163, 150] width 105 height 17
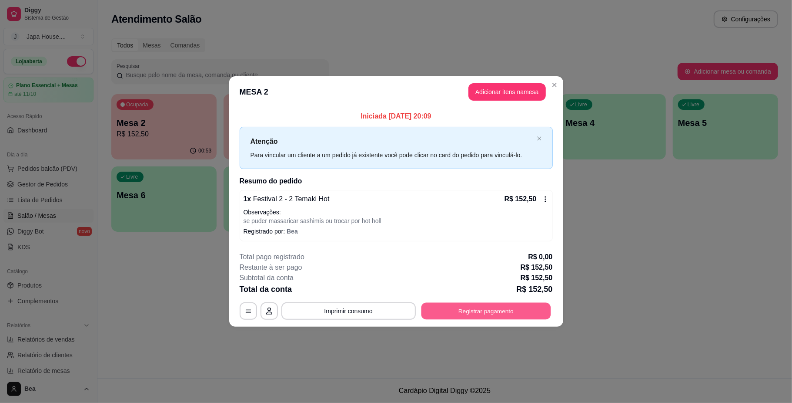
click at [474, 314] on button "Registrar pagamento" at bounding box center [486, 310] width 130 height 17
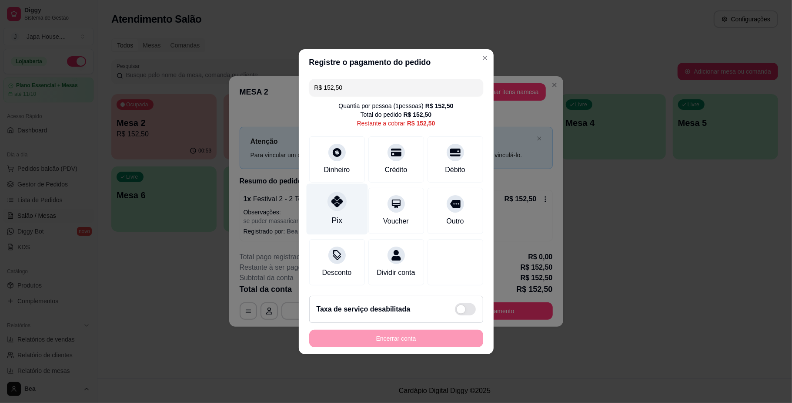
click at [338, 200] on icon at bounding box center [336, 200] width 11 height 11
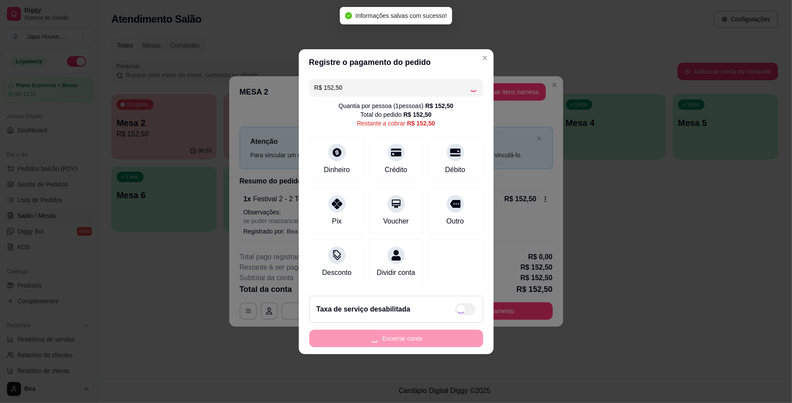
type input "R$ 0,00"
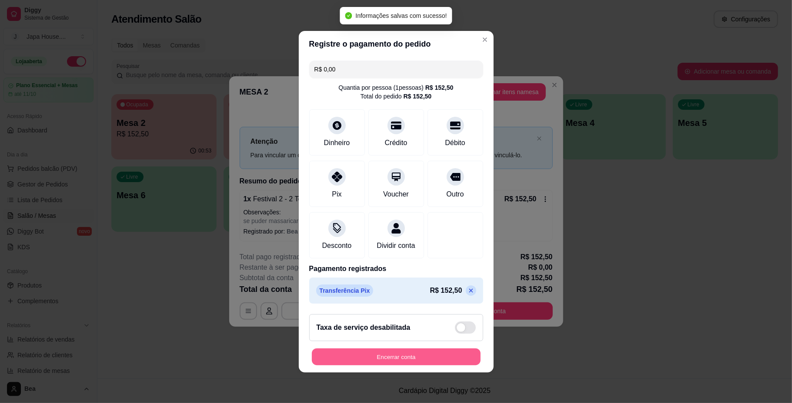
click at [380, 362] on button "Encerrar conta" at bounding box center [396, 356] width 169 height 17
